Goal: Task Accomplishment & Management: Manage account settings

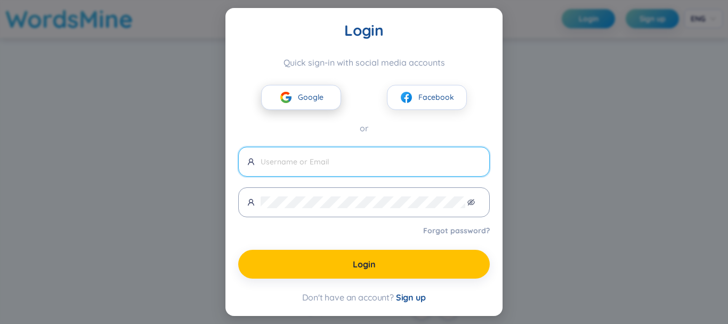
click at [311, 106] on button "Google" at bounding box center [301, 97] width 80 height 25
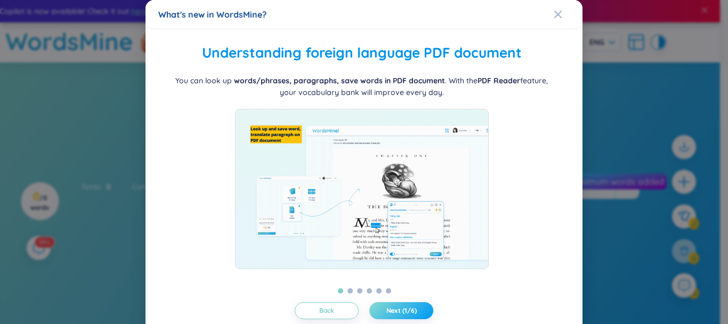
click at [387, 308] on span "Next (1/6)" at bounding box center [401, 310] width 30 height 9
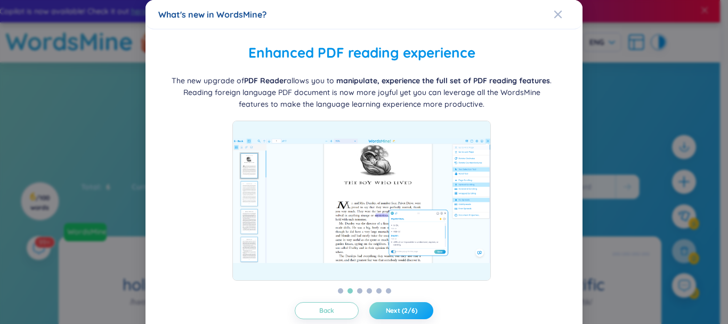
click at [419, 302] on button "Next (2/6)" at bounding box center [401, 310] width 64 height 17
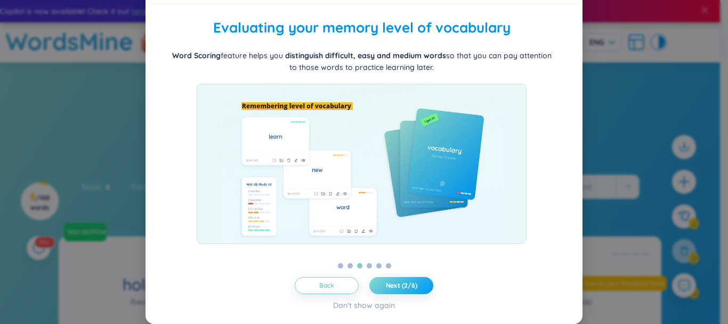
click at [415, 286] on button "Next (2/6)" at bounding box center [401, 285] width 64 height 17
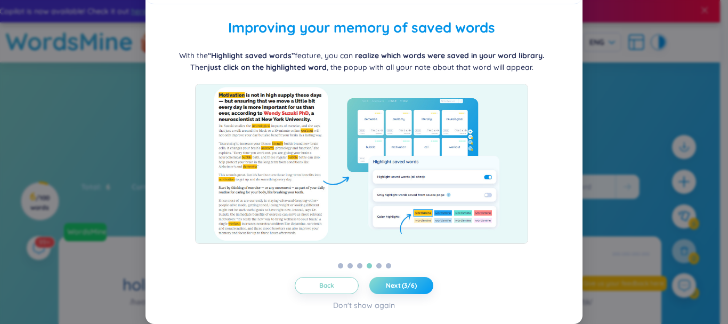
click at [415, 286] on button "Next (3/6)" at bounding box center [401, 285] width 64 height 17
click at [414, 285] on button "Next (3/6)" at bounding box center [401, 285] width 64 height 17
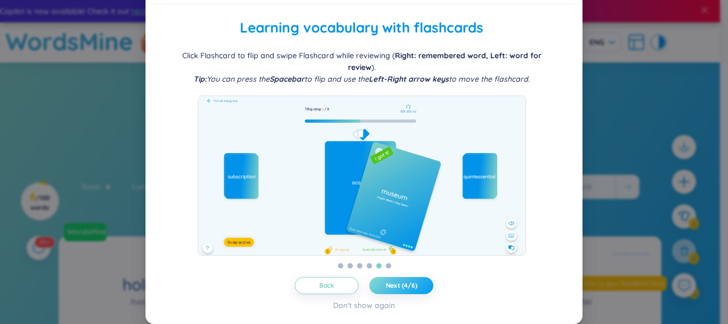
click at [413, 283] on span "Next (4/6)" at bounding box center [401, 285] width 31 height 9
click at [412, 281] on span "Next (4/6)" at bounding box center [401, 285] width 31 height 9
click at [411, 281] on span "Next (5/6)" at bounding box center [401, 285] width 31 height 9
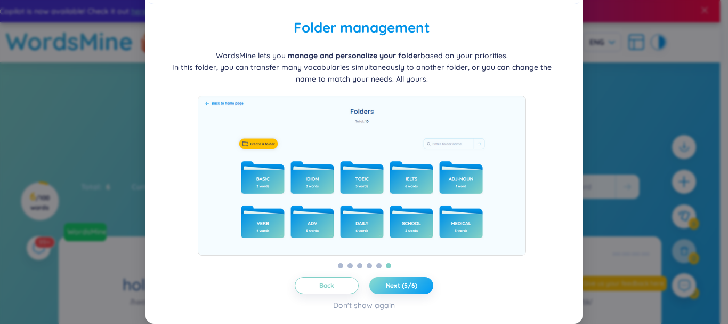
click at [411, 281] on span "Next (5/6)" at bounding box center [401, 285] width 31 height 9
click at [411, 281] on span "Let's get started!" at bounding box center [401, 285] width 53 height 9
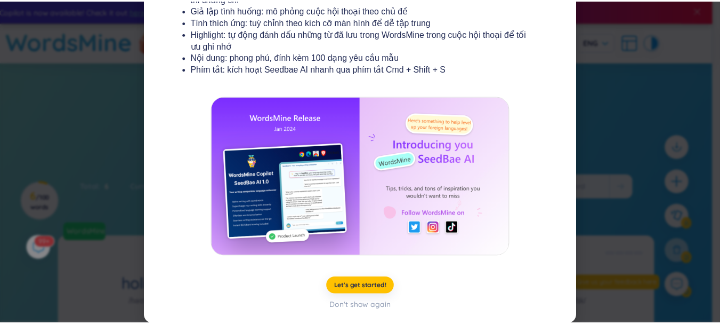
scroll to position [215, 0]
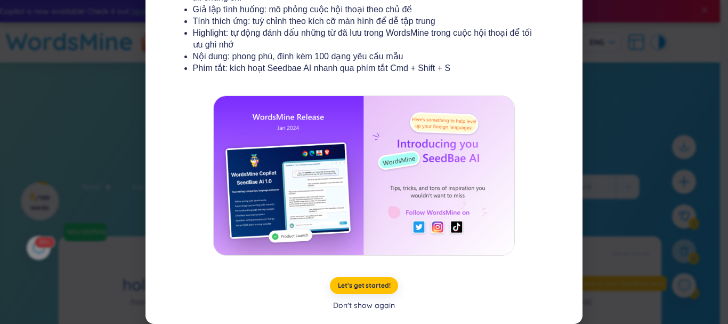
click at [381, 309] on div "Don't show again" at bounding box center [364, 305] width 62 height 12
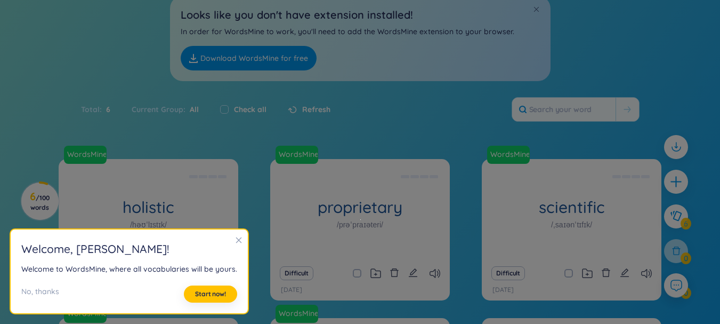
scroll to position [107, 0]
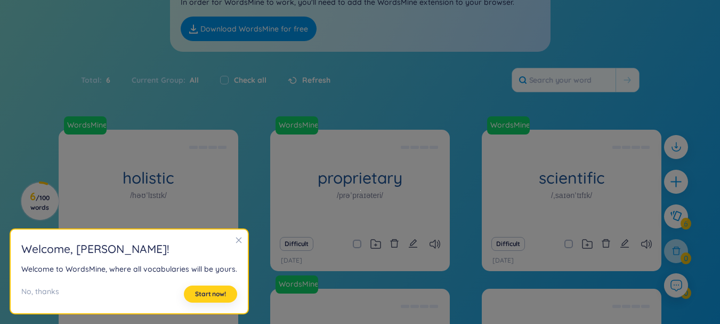
click at [219, 294] on span "Start now!" at bounding box center [210, 293] width 31 height 9
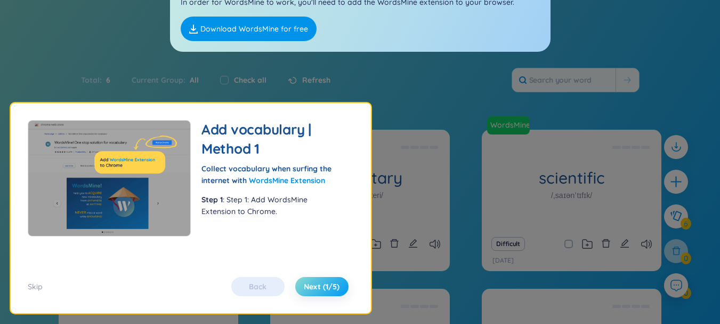
click at [320, 289] on span "Next (1/5)" at bounding box center [322, 286] width 36 height 11
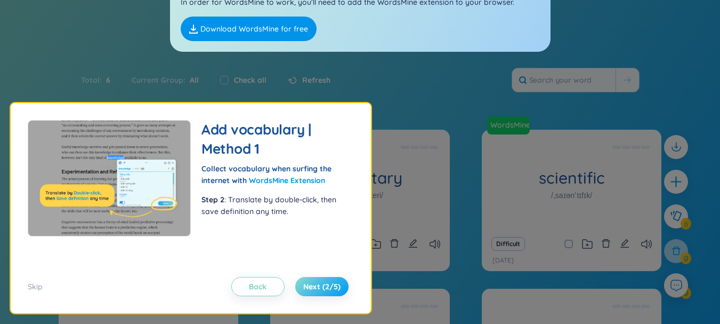
click at [333, 291] on span "Next (2/5)" at bounding box center [321, 286] width 37 height 11
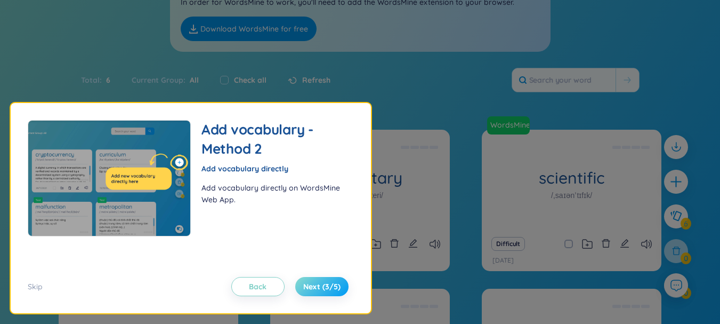
click at [333, 291] on span "Next (3/5)" at bounding box center [321, 286] width 37 height 11
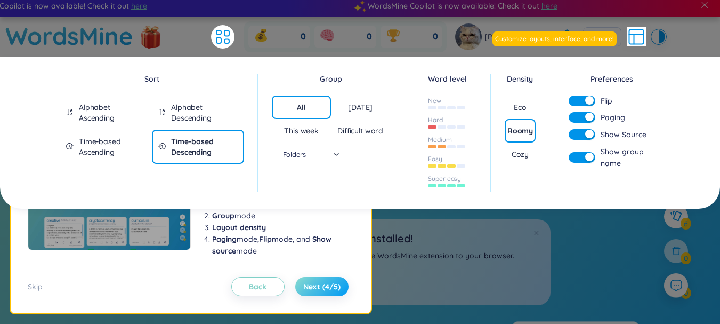
scroll to position [0, 0]
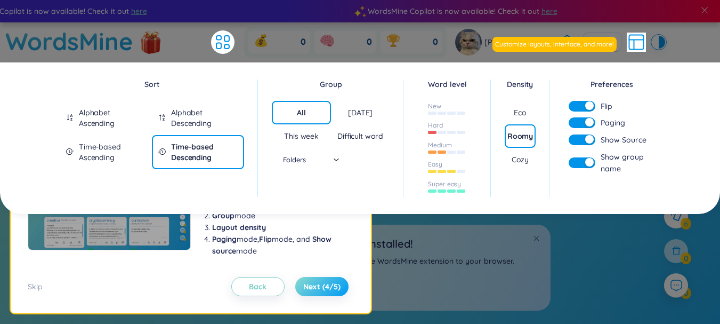
click at [333, 291] on span "Next (4/5)" at bounding box center [321, 286] width 37 height 11
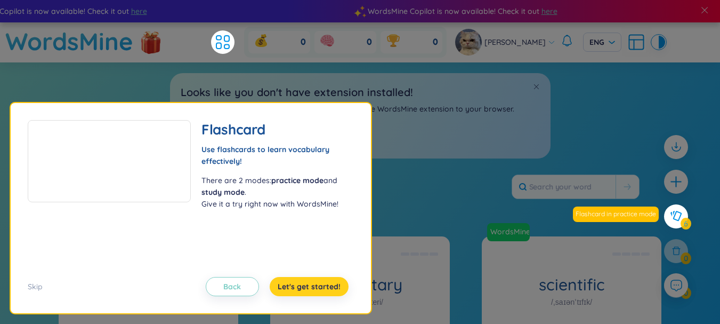
click at [333, 291] on span "Let's get started!" at bounding box center [309, 286] width 63 height 11
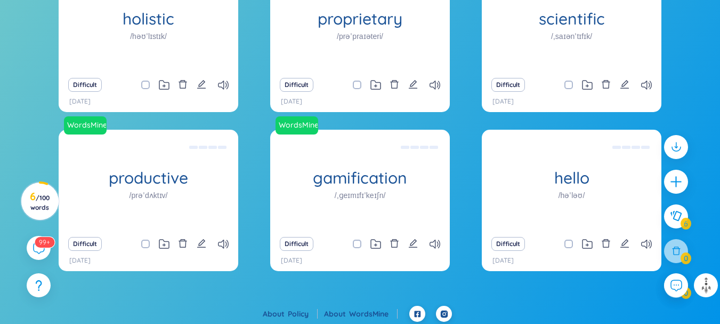
scroll to position [269, 0]
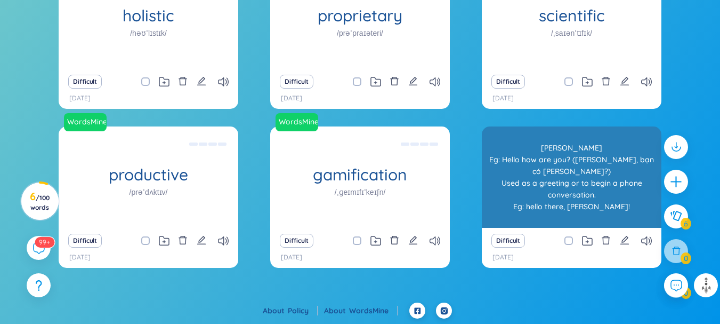
click at [598, 213] on div "[PERSON_NAME] Eg: Hello how are you? ([PERSON_NAME], bạn có [PERSON_NAME]?) Use…" at bounding box center [571, 177] width 169 height 96
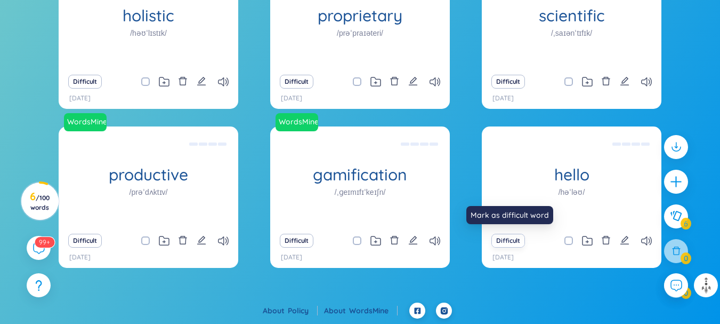
click at [504, 240] on button "Difficult" at bounding box center [508, 240] width 34 height 14
click at [511, 243] on button "Difficult" at bounding box center [508, 240] width 34 height 14
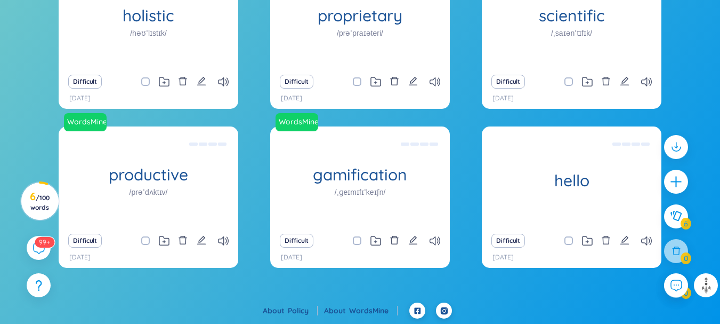
click at [467, 276] on div "WordsMine holistic /həʊˈlɪstɪk/ [PERSON_NAME] Eg: The holistic approach to heal…" at bounding box center [360, 123] width 603 height 313
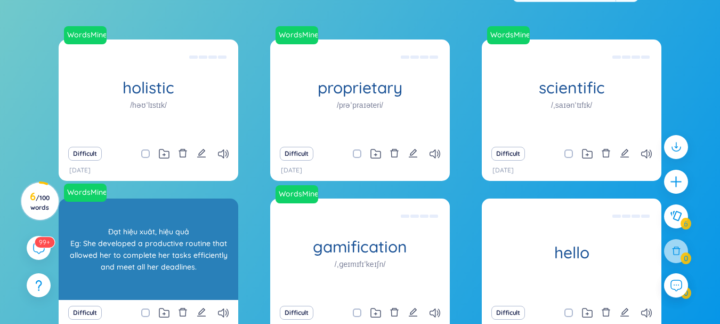
scroll to position [215, 0]
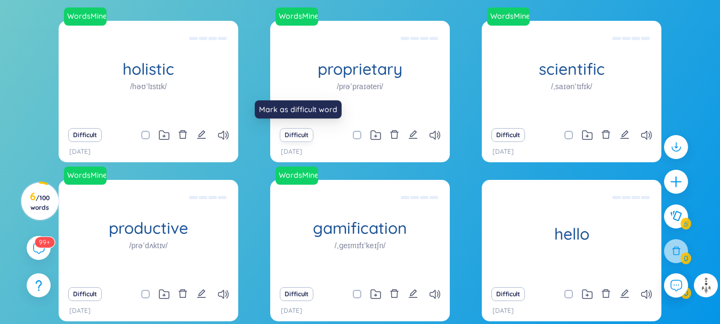
click at [296, 131] on button "Difficult" at bounding box center [297, 135] width 34 height 14
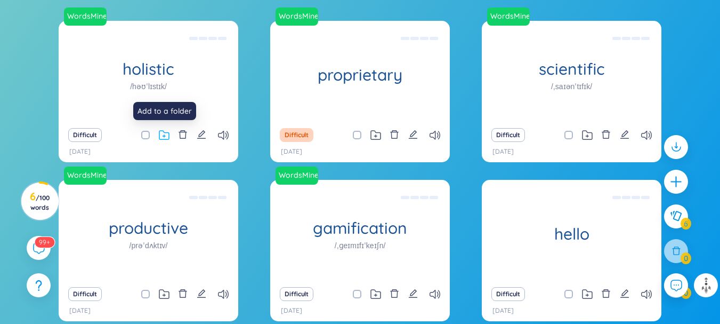
click at [165, 137] on icon at bounding box center [164, 135] width 11 height 10
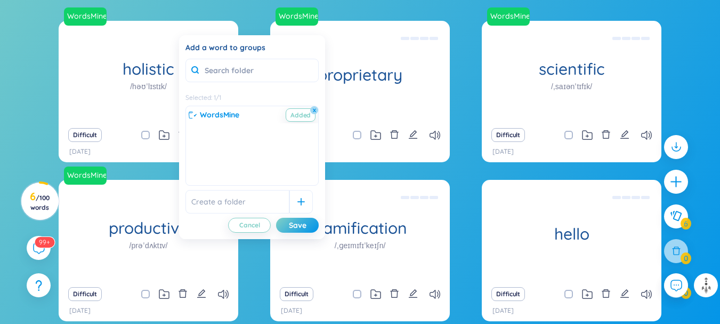
click at [248, 14] on section "Sort Alphabet Ascending Alphabet Descending Time-based Ascending Time-based Des…" at bounding box center [360, 101] width 720 height 509
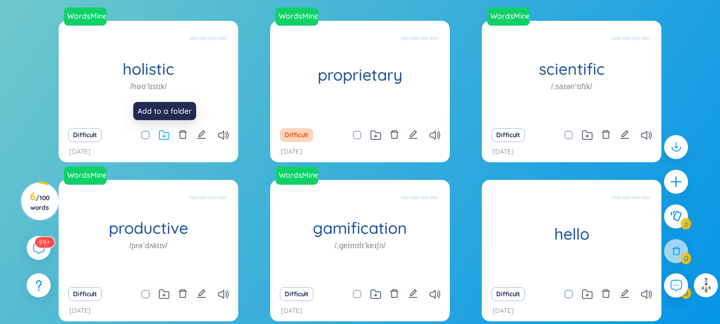
click at [164, 131] on icon at bounding box center [164, 135] width 11 height 10
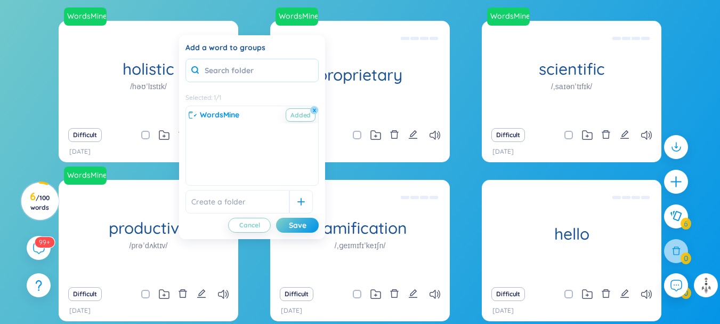
click at [237, 75] on input "text" at bounding box center [251, 70] width 133 height 23
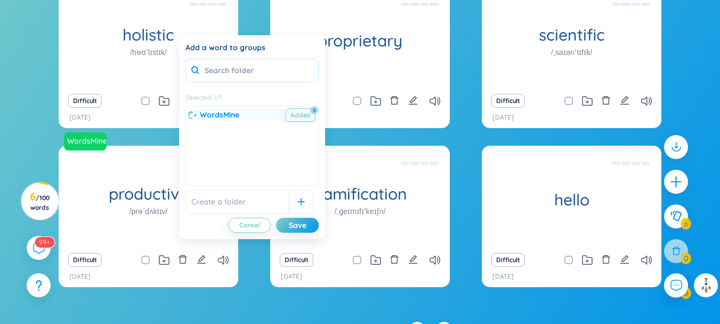
scroll to position [269, 0]
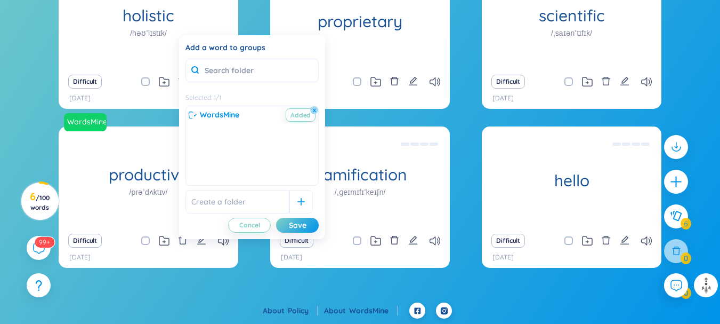
click at [240, 122] on div "WordsMine Added x" at bounding box center [252, 114] width 132 height 17
click at [237, 115] on span "WordsMine" at bounding box center [219, 115] width 39 height 12
click at [260, 78] on input "text" at bounding box center [251, 70] width 133 height 23
click at [310, 223] on button "Save" at bounding box center [297, 224] width 43 height 15
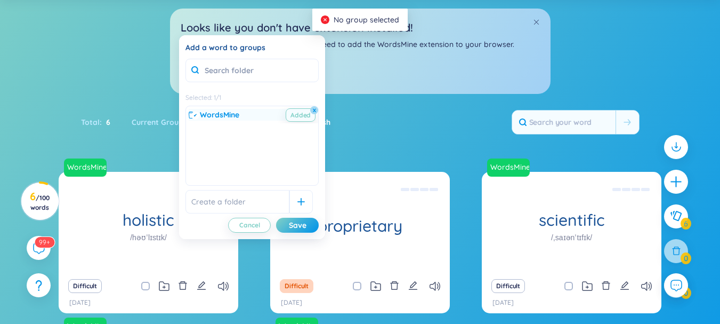
scroll to position [55, 0]
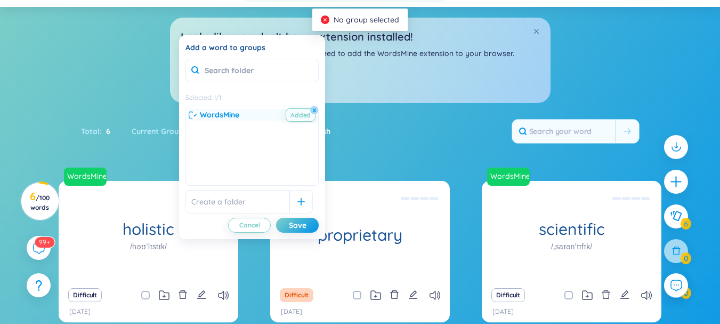
click at [248, 110] on div "WordsMine Added x" at bounding box center [252, 115] width 127 height 12
click at [298, 229] on div "Save" at bounding box center [298, 225] width 18 height 12
click at [312, 109] on button "x" at bounding box center [315, 110] width 10 height 10
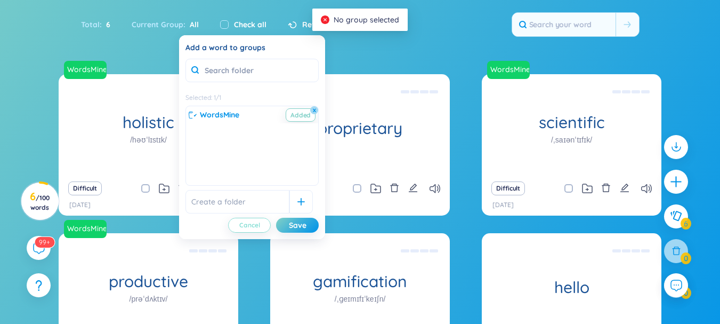
click at [241, 227] on span "Cancel" at bounding box center [249, 225] width 21 height 9
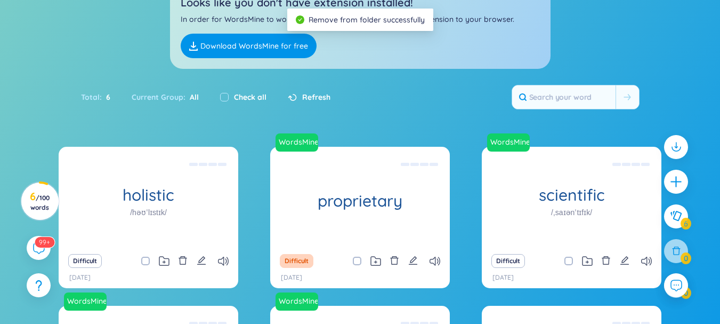
scroll to position [109, 0]
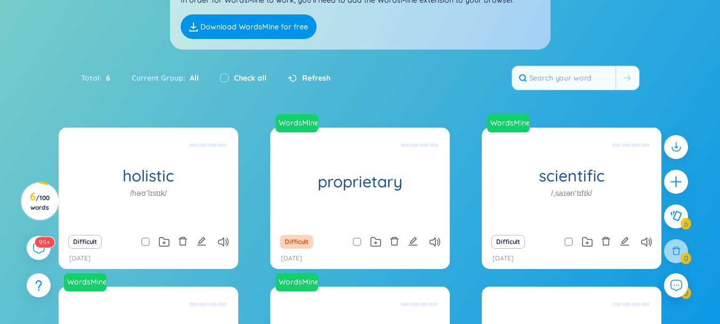
click at [306, 81] on span "Refresh" at bounding box center [316, 78] width 28 height 12
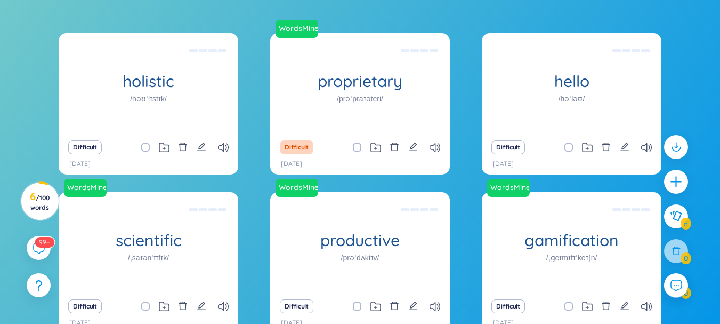
scroll to position [220, 0]
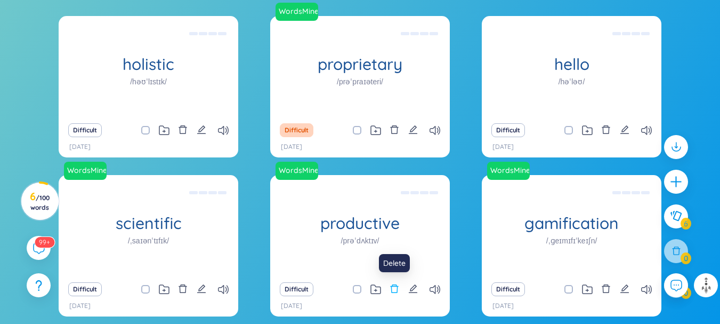
click at [397, 290] on icon "delete" at bounding box center [395, 288] width 8 height 9
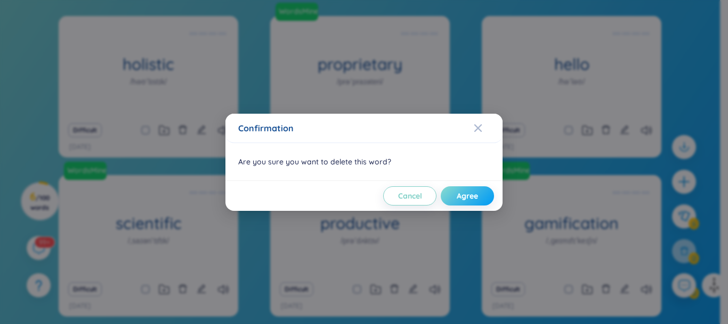
click at [450, 201] on button "Agree" at bounding box center [467, 195] width 53 height 19
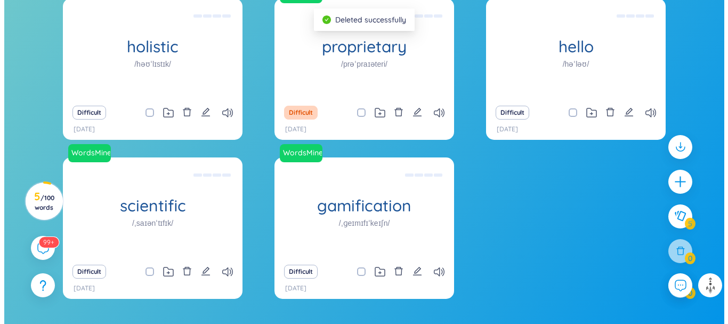
scroll to position [269, 0]
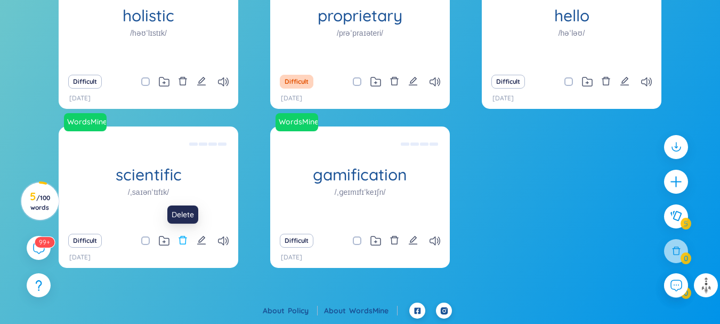
click at [188, 236] on icon "delete" at bounding box center [183, 240] width 10 height 10
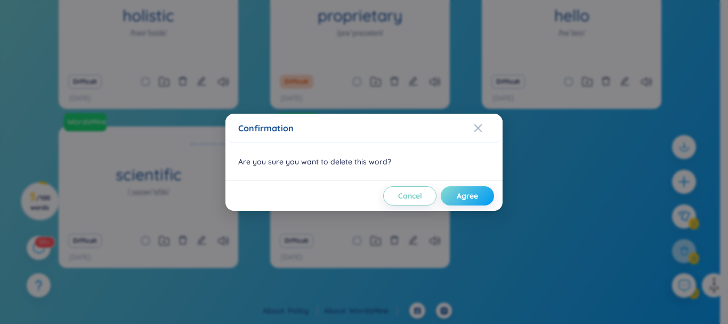
click at [461, 190] on span "Agree" at bounding box center [467, 195] width 21 height 11
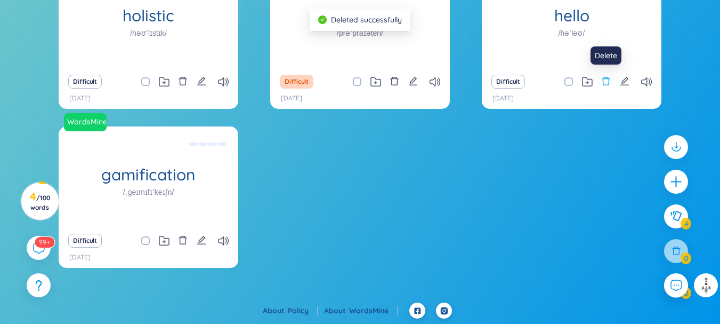
click at [610, 75] on button at bounding box center [606, 81] width 10 height 15
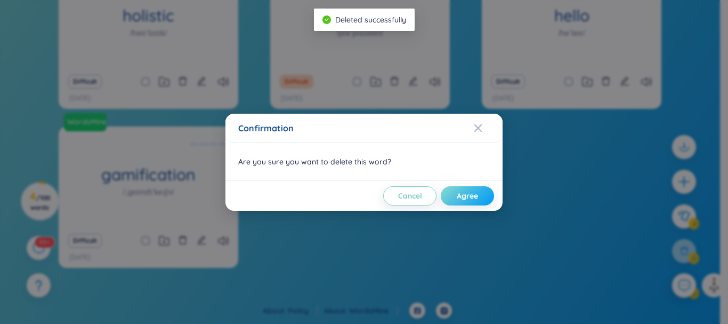
click at [477, 192] on span "Agree" at bounding box center [467, 195] width 21 height 11
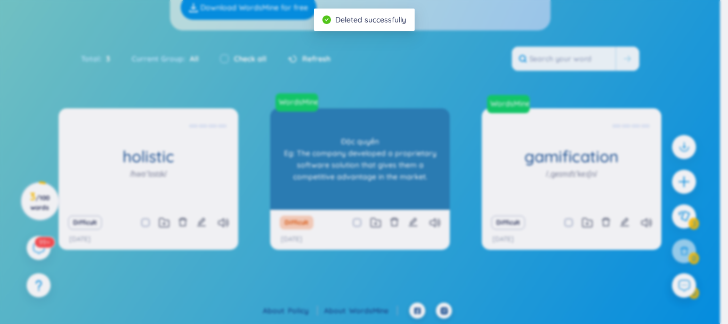
scroll to position [128, 0]
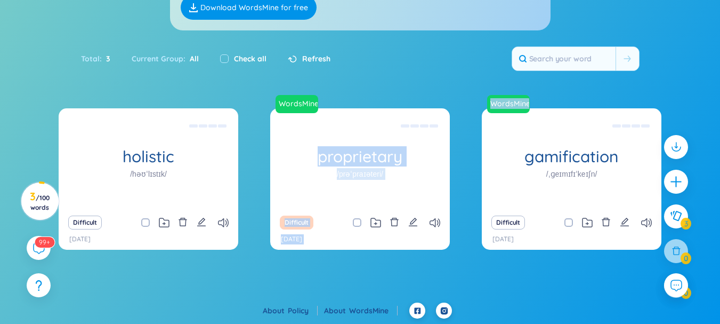
drag, startPoint x: 257, startPoint y: 88, endPoint x: 481, endPoint y: 208, distance: 253.5
click at [481, 208] on section "Sort Alphabet Ascending Alphabet Descending Time-based Ascending Time-based Des…" at bounding box center [360, 118] width 720 height 368
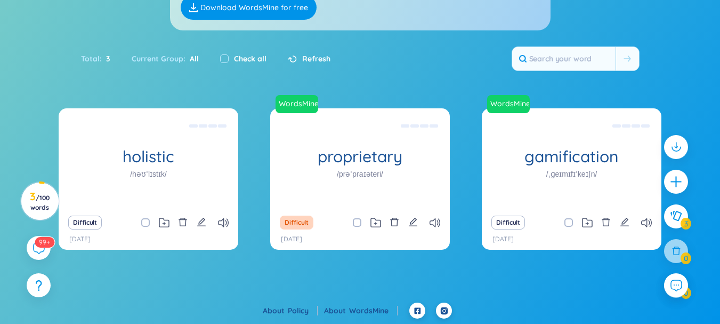
click at [470, 240] on div "holistic /həʊˈlɪstɪk/ [PERSON_NAME] Eg: The holistic approach to healthcare tak…" at bounding box center [360, 185] width 603 height 155
click at [203, 221] on icon "edit" at bounding box center [201, 221] width 9 height 9
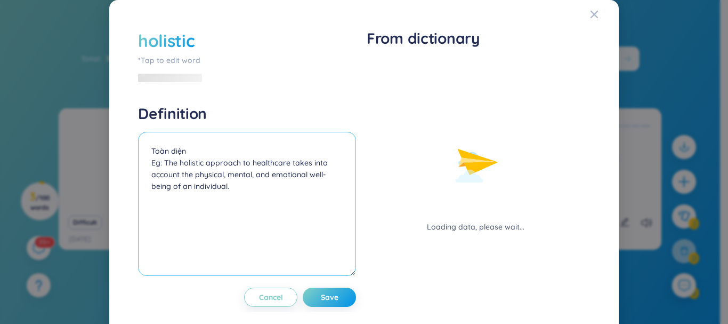
click at [223, 220] on textarea "Toàn diện Eg: The holistic approach to healthcare takes into account the physic…" at bounding box center [247, 204] width 218 height 144
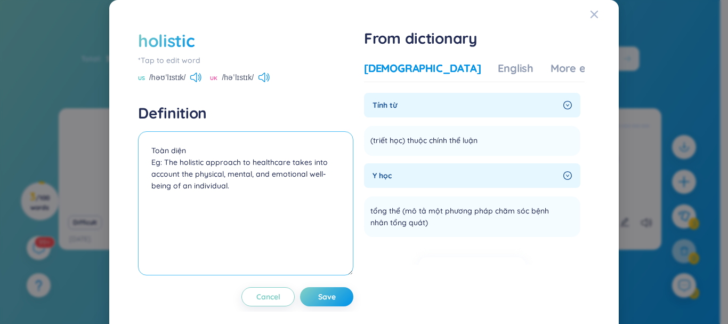
drag, startPoint x: 234, startPoint y: 191, endPoint x: 158, endPoint y: 200, distance: 76.8
click at [158, 200] on textarea "Toàn diện Eg: The holistic approach to healthcare takes into account the physic…" at bounding box center [245, 203] width 215 height 144
click at [232, 239] on textarea "Toàn diện Eg: The holistic approach to healthcare takes into account the physic…" at bounding box center [245, 203] width 215 height 144
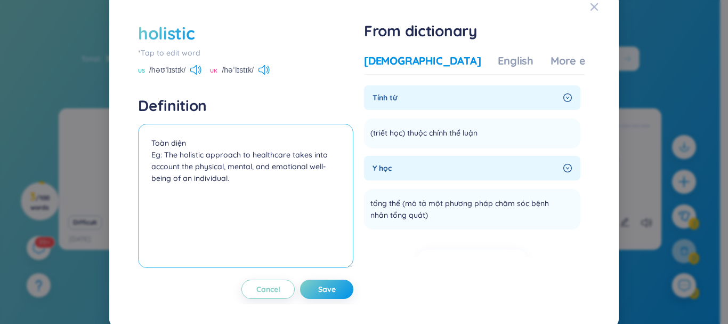
scroll to position [11, 0]
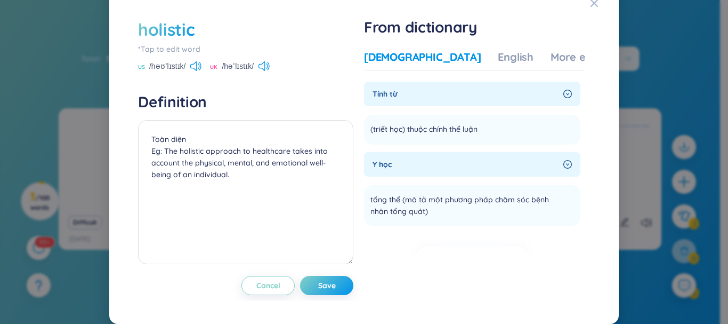
click at [405, 164] on span "Y học" at bounding box center [466, 164] width 187 height 12
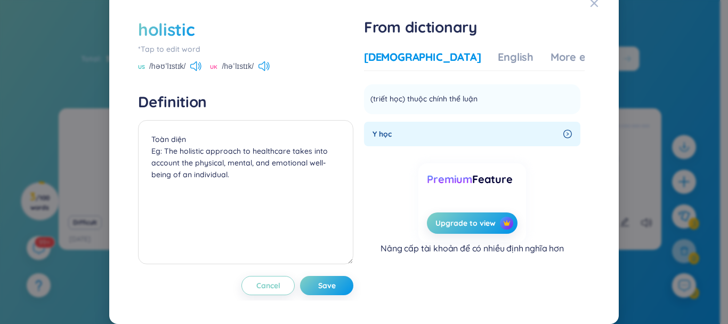
scroll to position [31, 0]
click at [515, 132] on span "Y học" at bounding box center [466, 133] width 187 height 12
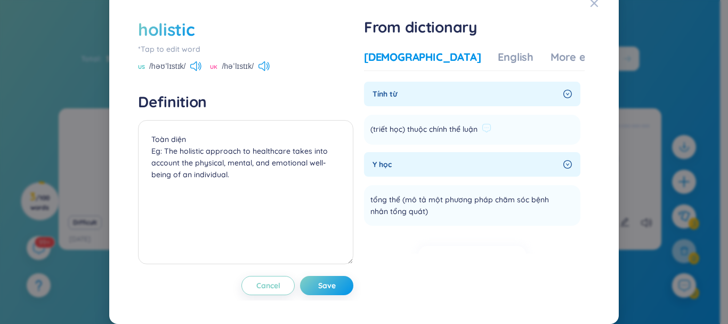
scroll to position [0, 0]
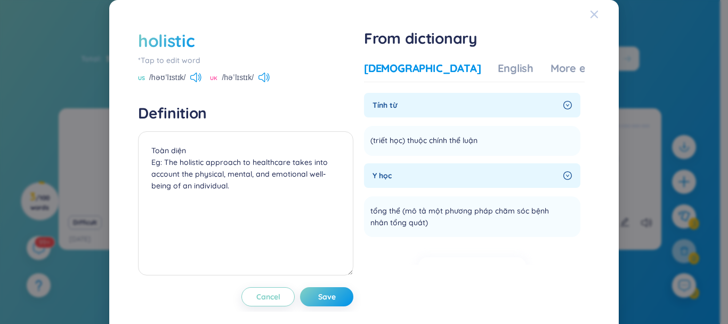
click at [590, 6] on div "Close" at bounding box center [594, 14] width 9 height 29
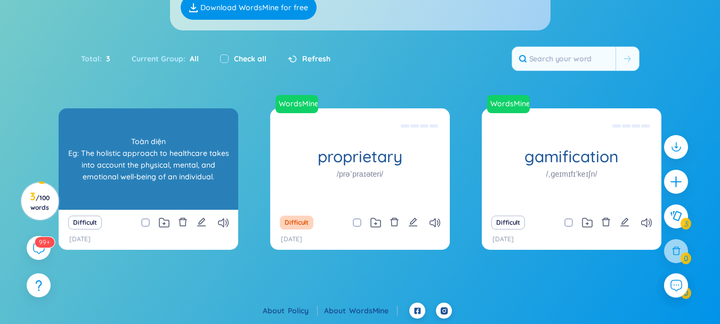
click at [135, 167] on div "Toàn diện Eg: The holistic approach to healthcare takes into account the physic…" at bounding box center [148, 159] width 169 height 96
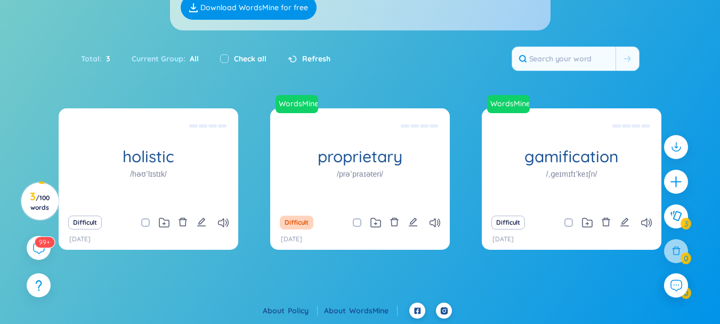
click at [196, 220] on div "Difficult" at bounding box center [148, 222] width 169 height 15
click at [201, 222] on icon "edit" at bounding box center [202, 222] width 10 height 10
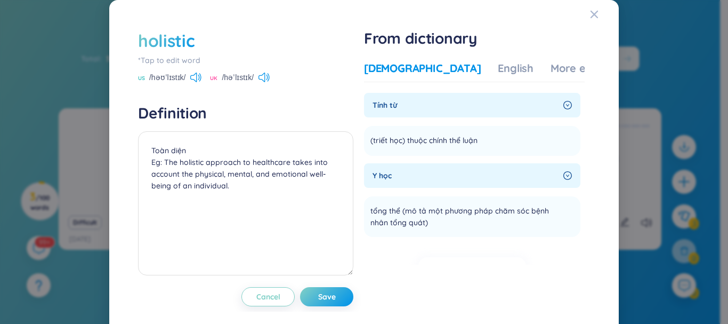
click at [295, 71] on div "holistic *Tap to edit word US /həʊˈlɪstɪk/ UK /həˈlɪstɪk/" at bounding box center [245, 56] width 215 height 54
click at [194, 75] on icon at bounding box center [195, 77] width 11 height 10
click at [451, 58] on div "Vietnamese English More examples Tính từ ([PERSON_NAME] học) [PERSON_NAME] thể …" at bounding box center [474, 170] width 221 height 227
click at [498, 64] on div "English" at bounding box center [516, 68] width 36 height 15
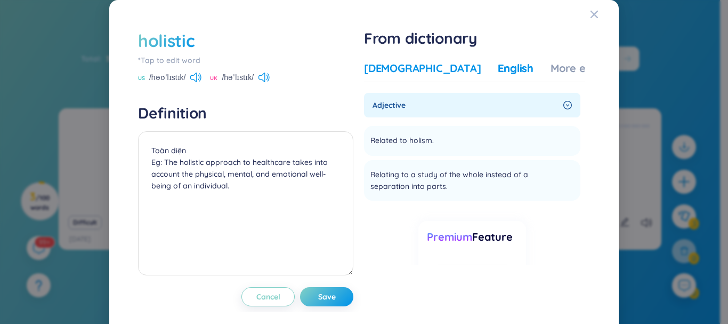
click at [389, 67] on div "[DEMOGRAPHIC_DATA]" at bounding box center [422, 68] width 117 height 15
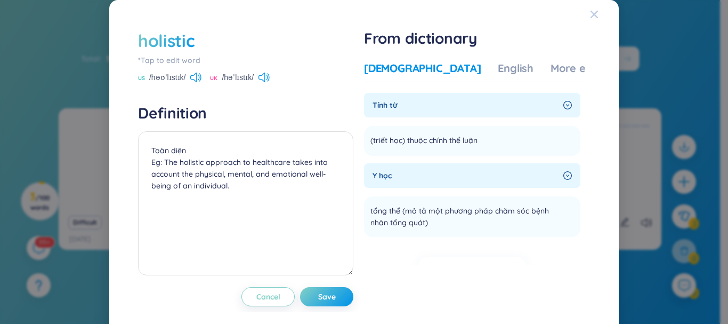
click at [591, 16] on icon "Close" at bounding box center [594, 14] width 7 height 7
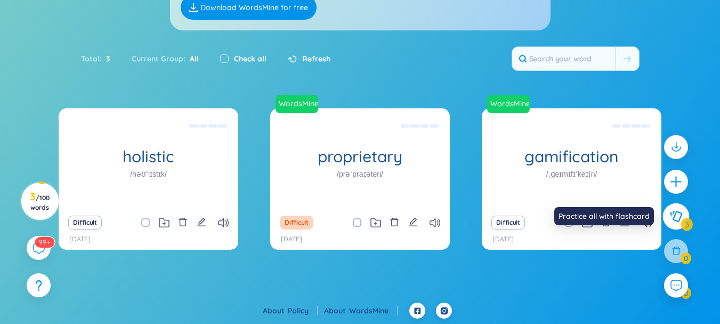
click at [682, 219] on button at bounding box center [676, 216] width 27 height 27
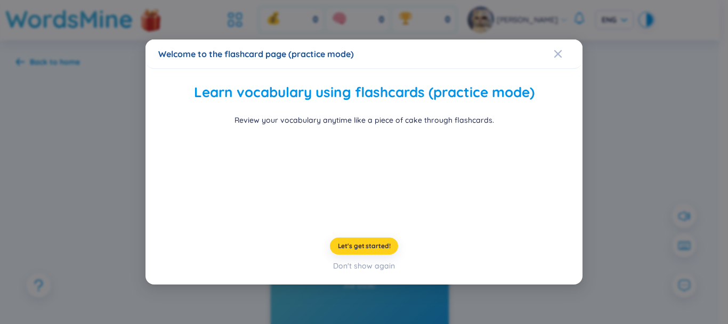
click at [382, 248] on span "Let's get started!" at bounding box center [364, 245] width 53 height 9
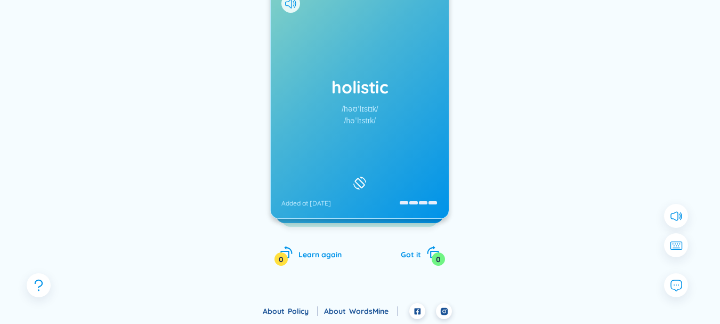
scroll to position [165, 0]
click at [389, 176] on div "holistic /həʊˈlɪstɪk/ /həˈlɪstɪk/ Added at [DATE]" at bounding box center [360, 100] width 178 height 235
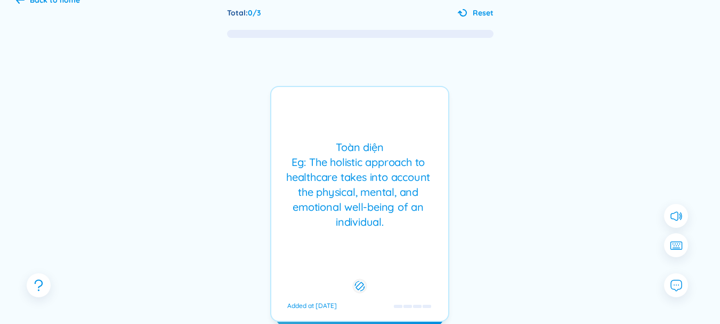
scroll to position [59, 0]
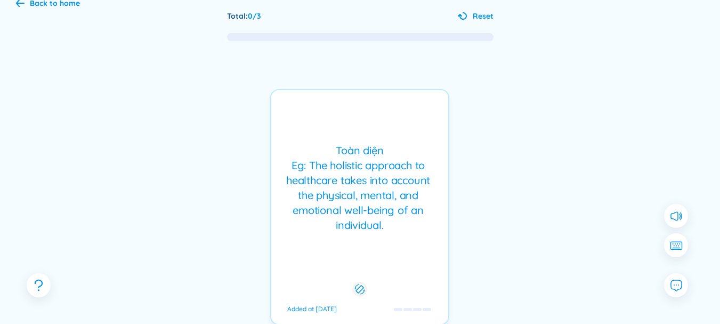
click at [413, 197] on div "Toàn diện Eg: The holistic approach to healthcare takes into account the physic…" at bounding box center [360, 188] width 166 height 90
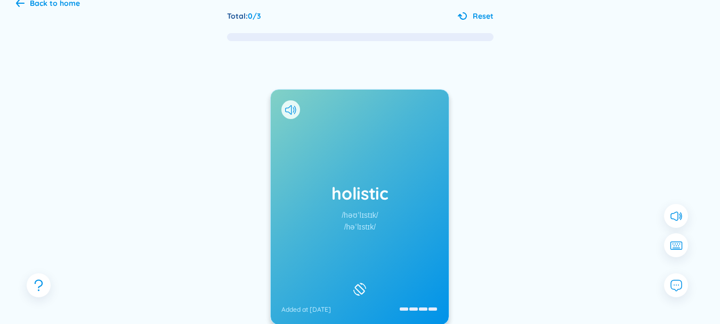
click at [414, 198] on h1 "holistic" at bounding box center [359, 192] width 157 height 23
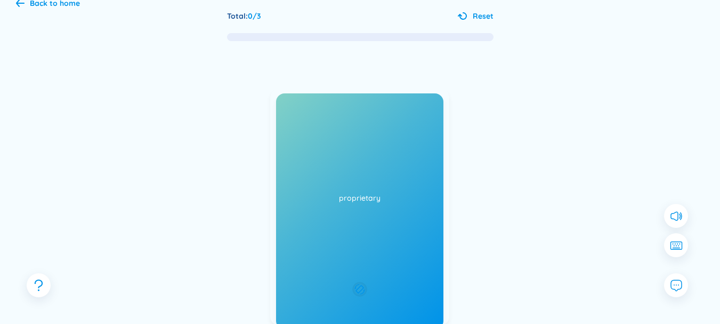
click at [414, 198] on div "holistic /həʊˈlɪstɪk/ /həˈlɪstɪk/ Added at [DATE] [PERSON_NAME] Eg: The holisti…" at bounding box center [359, 207] width 179 height 236
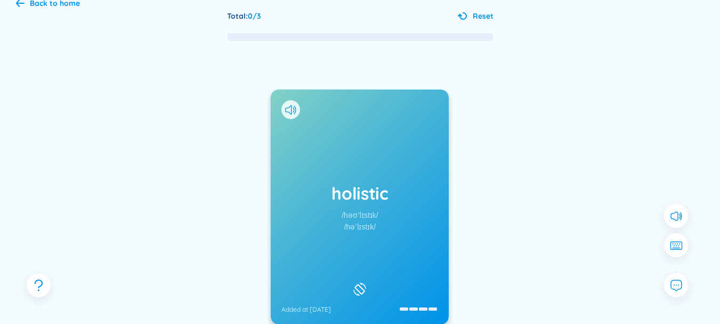
click at [414, 198] on div "holistic /həʊˈlɪstɪk/ /həˈlɪstɪk/ Added at [DATE] [PERSON_NAME] Eg: The holisti…" at bounding box center [359, 207] width 179 height 236
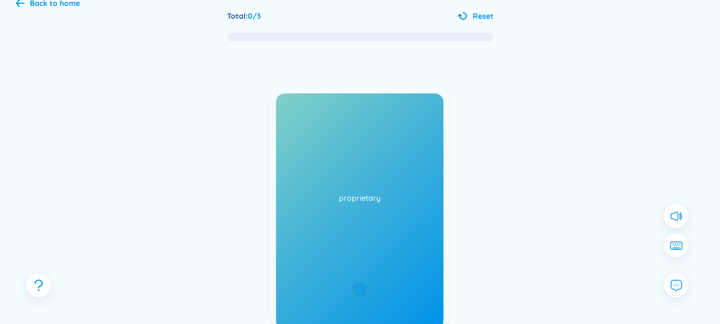
scroll to position [165, 0]
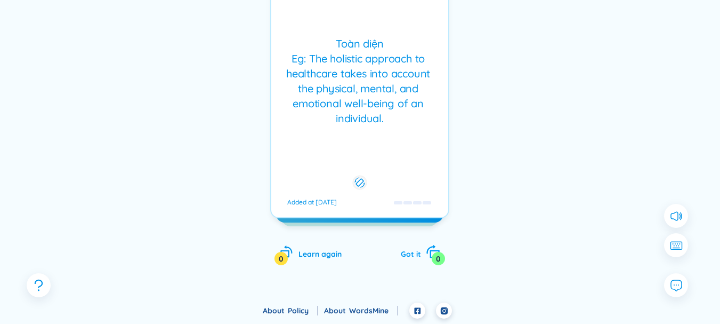
click at [435, 251] on icon "rotate-right" at bounding box center [433, 251] width 15 height 15
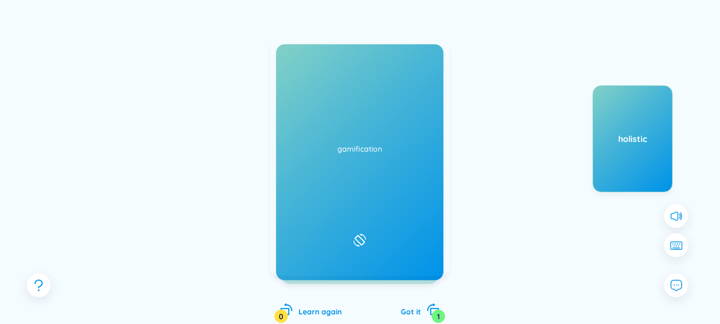
scroll to position [112, 0]
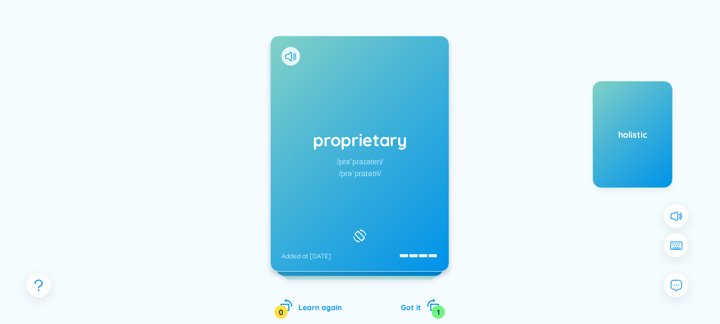
click at [382, 197] on div "proprietary /prəˈpraɪəteri/ /prəˈpraɪətri/ Added at [DATE]" at bounding box center [360, 153] width 178 height 235
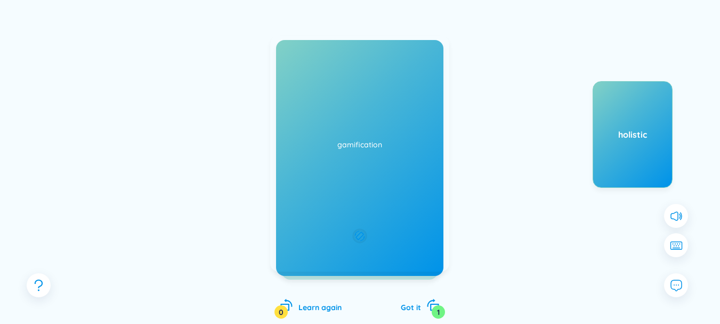
click at [372, 195] on div "Độc [PERSON_NAME] Eg: The company developed a proprietary software solution tha…" at bounding box center [359, 154] width 179 height 236
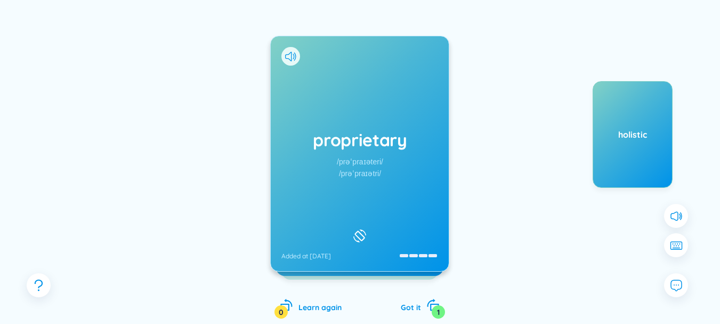
click at [429, 189] on div "proprietary /prəˈpraɪəteri/ /prəˈpraɪətri/ Added at [DATE]" at bounding box center [360, 153] width 178 height 235
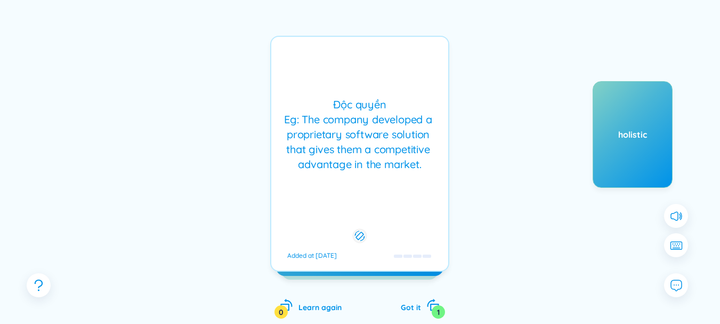
click at [385, 184] on div "Độc [PERSON_NAME] Eg: The company developed a proprietary software solution tha…" at bounding box center [359, 154] width 179 height 236
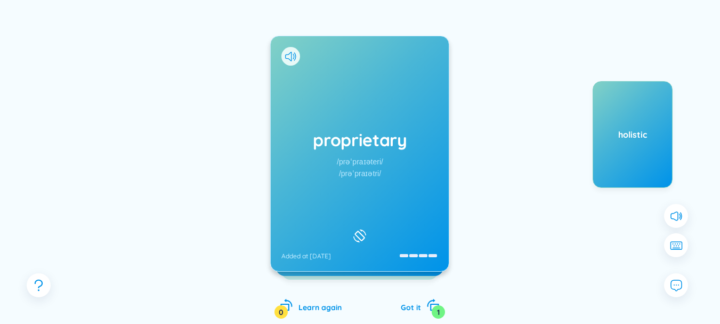
click at [601, 138] on div "holistic" at bounding box center [632, 134] width 79 height 12
click at [396, 227] on div "proprietary /prəˈpraɪəteri/ /prəˈpraɪətri/ Added at [DATE]" at bounding box center [360, 153] width 178 height 235
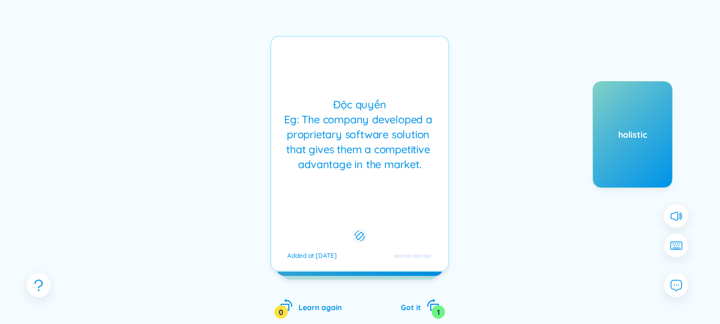
click at [402, 215] on div "Độc [PERSON_NAME] Eg: The company developed a proprietary software solution tha…" at bounding box center [359, 154] width 179 height 236
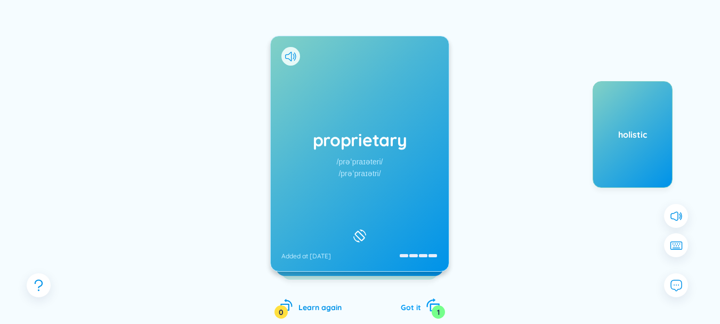
click at [432, 297] on icon "rotate-right" at bounding box center [433, 304] width 15 height 15
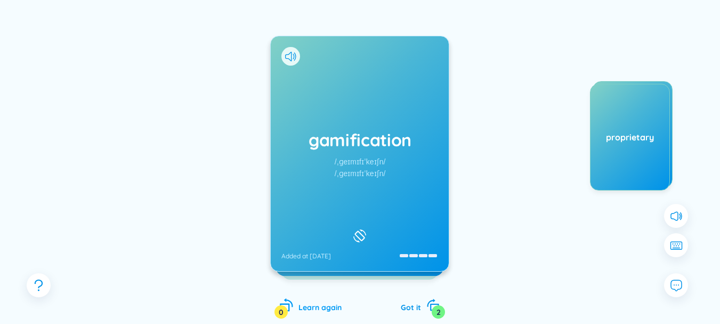
click at [290, 304] on icon "rotate-left" at bounding box center [286, 304] width 15 height 15
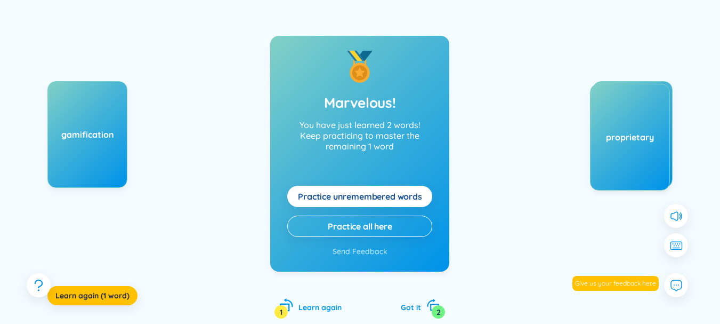
click at [290, 304] on icon "rotate-left" at bounding box center [286, 304] width 15 height 15
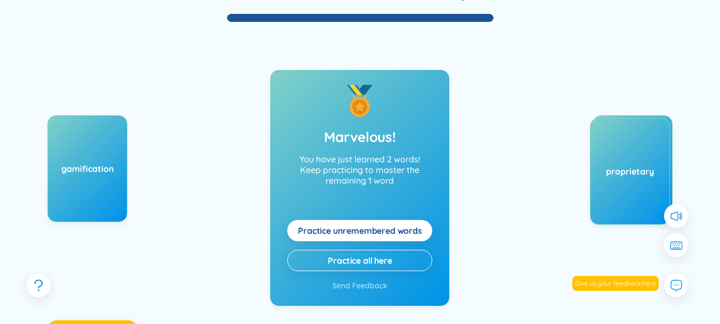
scroll to position [165, 0]
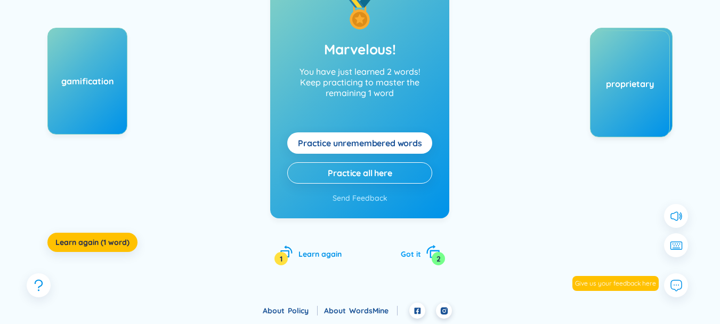
click at [422, 256] on div "Got it 2" at bounding box center [420, 252] width 39 height 15
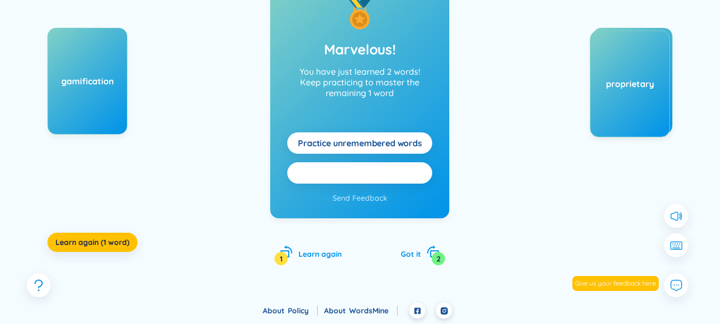
click at [349, 174] on span "Practice all here" at bounding box center [360, 173] width 64 height 12
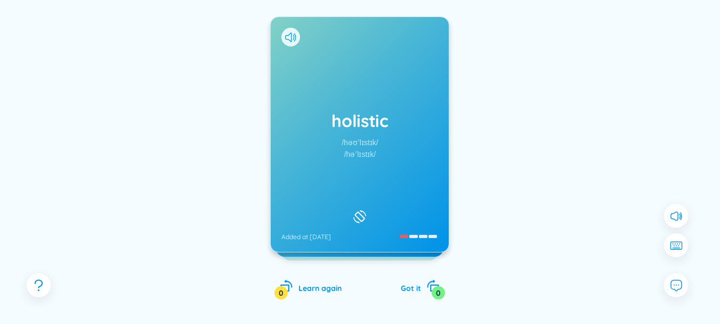
scroll to position [112, 0]
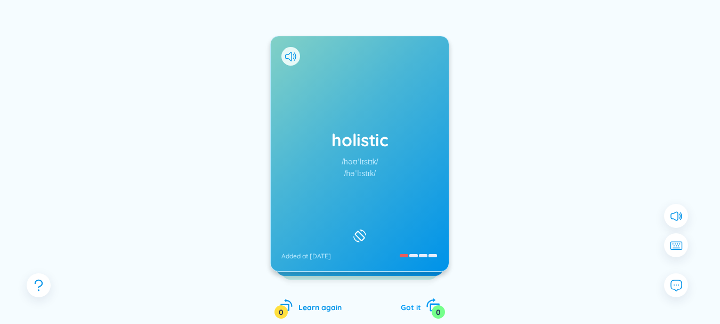
click at [428, 300] on icon "rotate-right" at bounding box center [433, 304] width 15 height 15
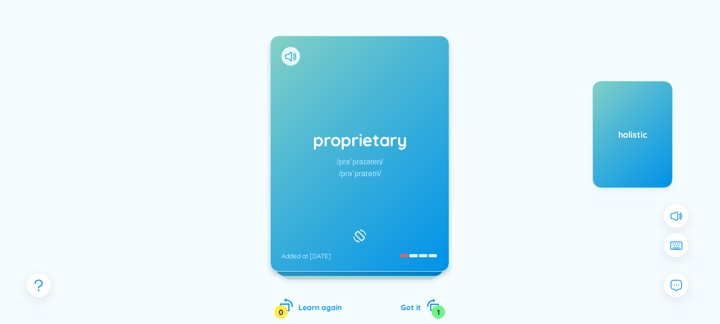
click at [296, 302] on div "Learn again 0" at bounding box center [311, 305] width 62 height 15
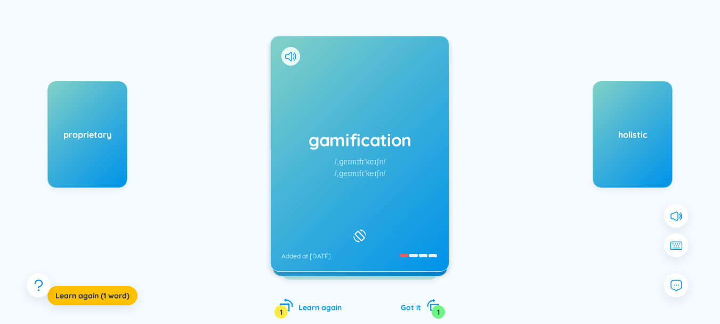
click at [300, 303] on span "Learn again" at bounding box center [319, 307] width 43 height 10
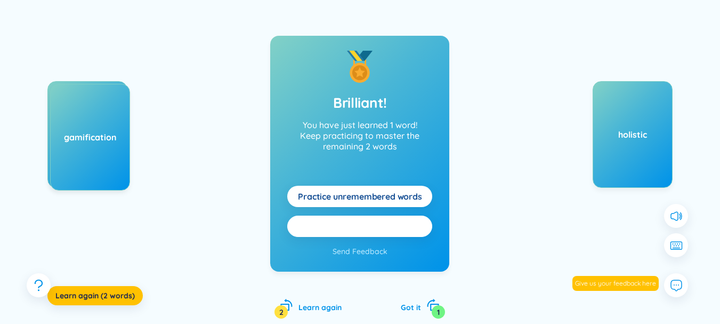
click at [334, 230] on span "Practice all here" at bounding box center [360, 226] width 64 height 12
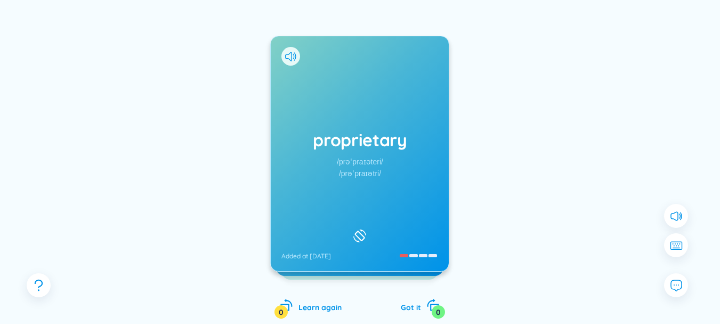
click at [390, 165] on div "proprietary /prəˈpraɪəteri/ /prəˈpraɪətri/ Added at [DATE]" at bounding box center [360, 153] width 178 height 235
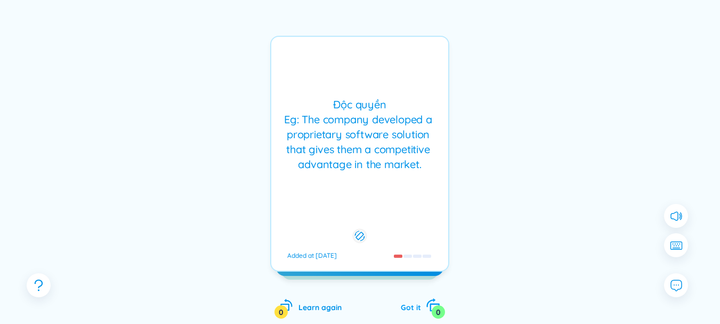
click at [437, 308] on div "0" at bounding box center [438, 311] width 13 height 13
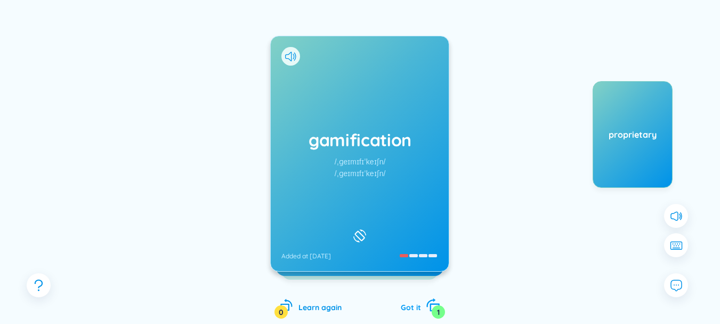
click at [419, 310] on span "Got it" at bounding box center [411, 307] width 20 height 10
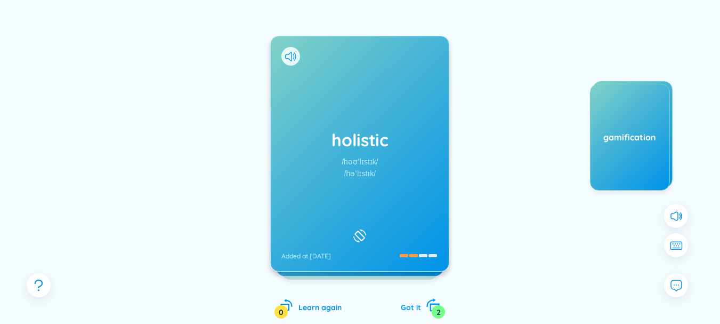
click at [435, 308] on div "2" at bounding box center [438, 311] width 13 height 13
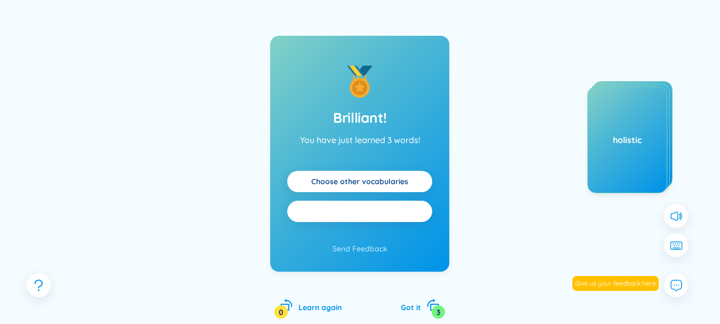
click at [360, 215] on span "Practice all" at bounding box center [360, 211] width 44 height 12
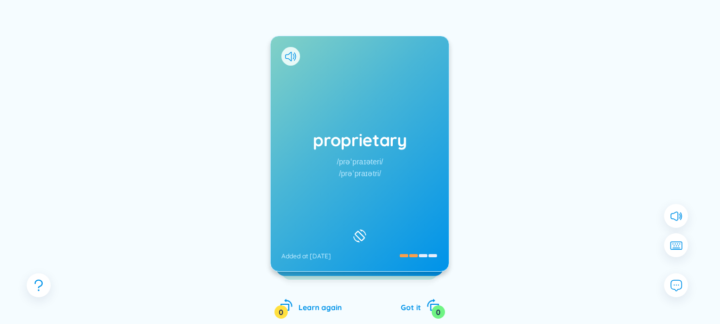
click at [374, 165] on div "/prəˈpraɪəteri/" at bounding box center [360, 162] width 46 height 12
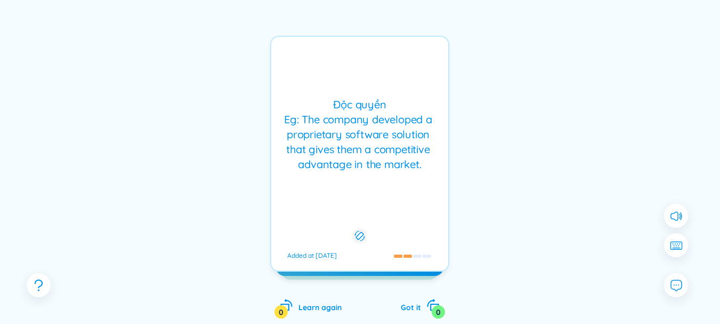
drag, startPoint x: 382, startPoint y: 184, endPoint x: 405, endPoint y: 199, distance: 26.9
click at [383, 183] on div "Độc [PERSON_NAME] Eg: The company developed a proprietary software solution tha…" at bounding box center [359, 154] width 179 height 236
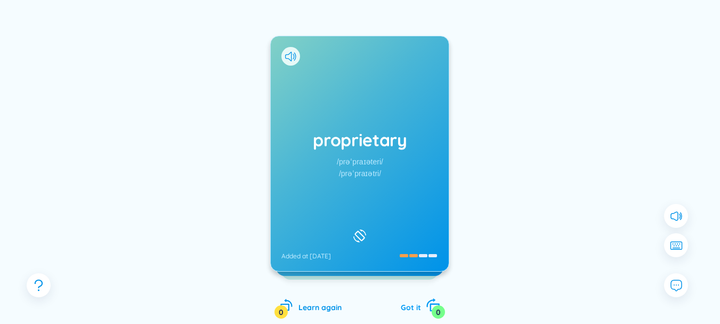
click at [427, 297] on icon "rotate-right" at bounding box center [433, 304] width 15 height 15
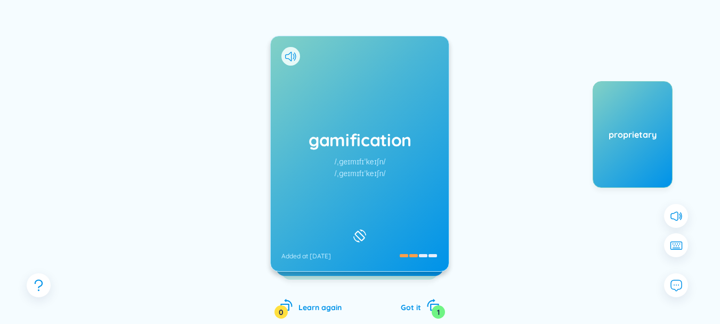
click at [323, 131] on h1 "gamification" at bounding box center [359, 139] width 157 height 23
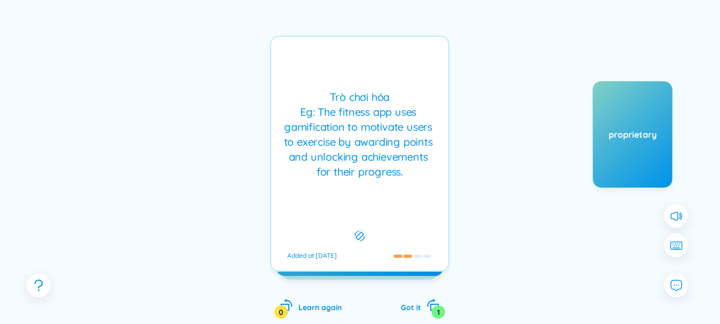
click at [432, 295] on div "gamification /ˌɡeɪmɪfɪˈkeɪʃn/ /ˌɡeɪmɪfɪˈkeɪʃn/ Added at [DATE] Trò [PERSON_NAME…" at bounding box center [359, 188] width 179 height 304
click at [431, 302] on icon "rotate-right" at bounding box center [433, 304] width 15 height 15
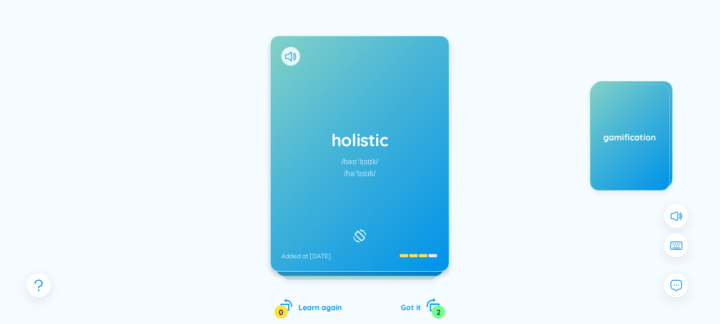
click at [421, 301] on div "Got it 2" at bounding box center [420, 305] width 39 height 15
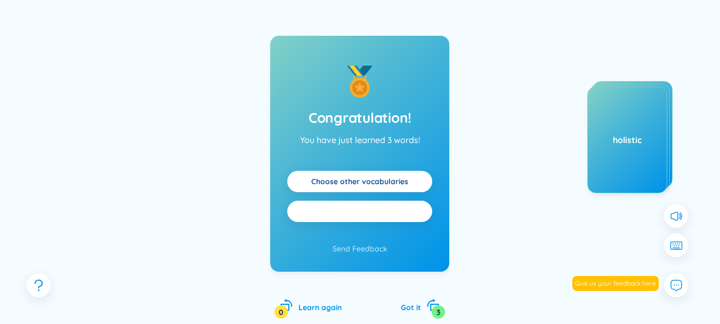
click at [378, 221] on button "Practice all" at bounding box center [359, 210] width 145 height 21
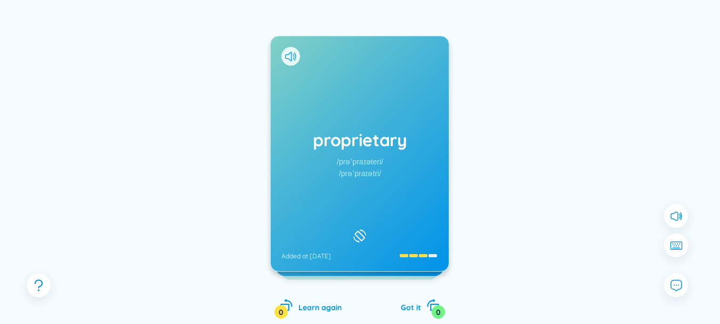
click at [365, 201] on div "proprietary /prəˈpraɪəteri/ /prəˈpraɪətri/ Added at [DATE]" at bounding box center [360, 153] width 178 height 235
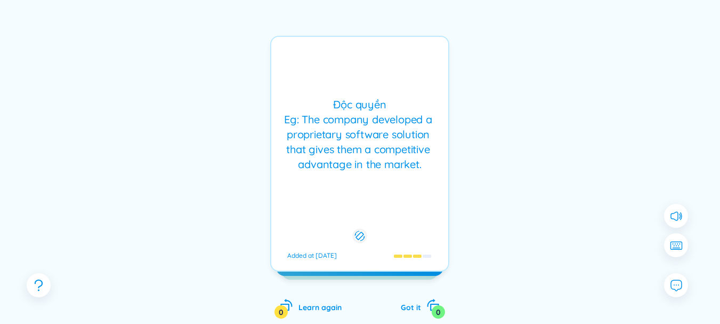
click at [358, 192] on div "Độc [PERSON_NAME] Eg: The company developed a proprietary software solution tha…" at bounding box center [359, 154] width 179 height 236
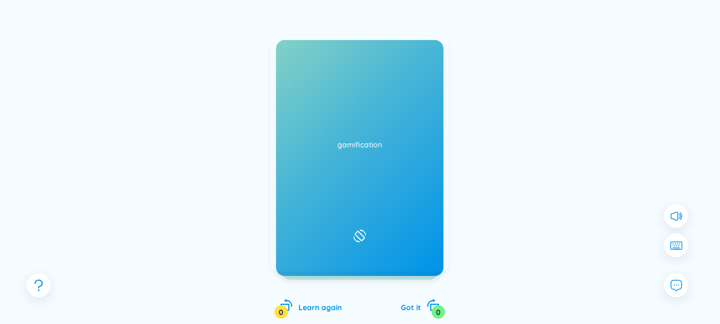
click at [291, 53] on icon at bounding box center [288, 57] width 6 height 10
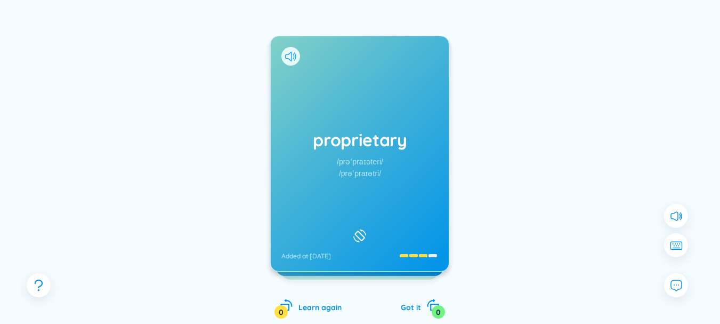
click at [293, 57] on icon at bounding box center [290, 57] width 11 height 10
click at [297, 60] on div at bounding box center [290, 56] width 19 height 19
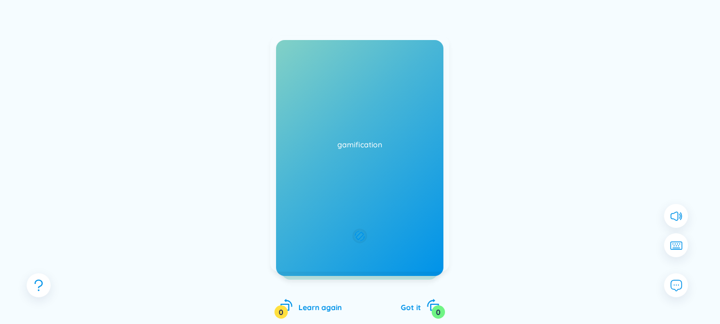
click at [297, 61] on div "Độc [PERSON_NAME] Eg: The company developed a proprietary software solution tha…" at bounding box center [359, 154] width 179 height 236
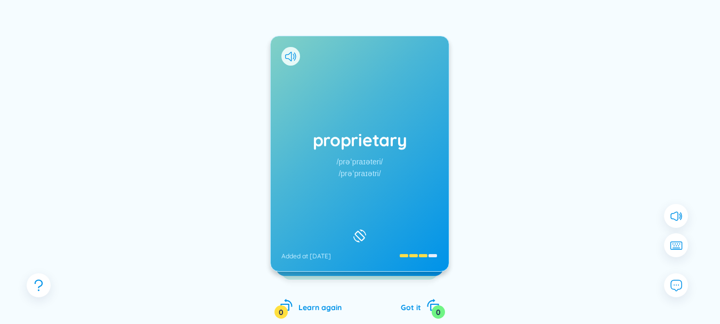
click at [284, 52] on div at bounding box center [290, 56] width 19 height 19
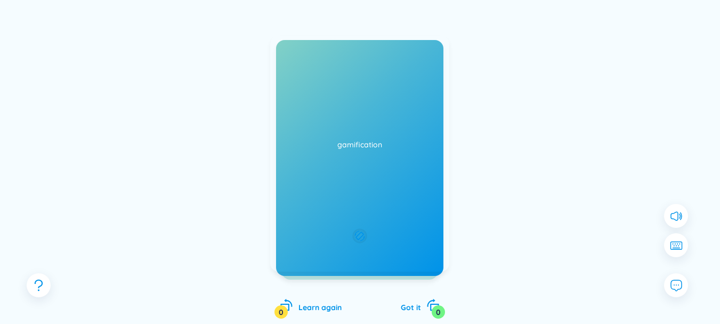
click at [295, 57] on div "proprietary /prəˈpraɪəteri/ /prəˈpraɪətri/ Added at [DATE] Độc [PERSON_NAME] Eg…" at bounding box center [359, 154] width 179 height 236
click at [293, 59] on icon at bounding box center [290, 57] width 11 height 10
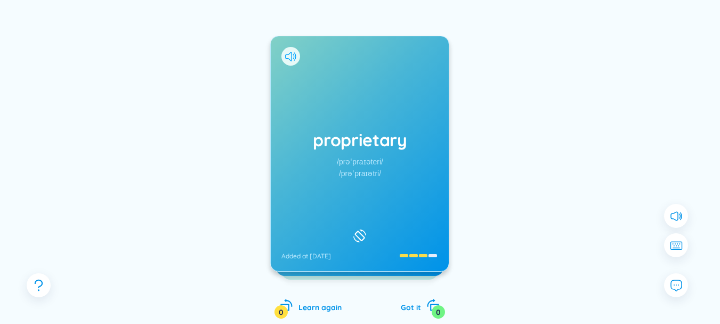
click at [293, 59] on icon at bounding box center [290, 57] width 11 height 10
click at [432, 302] on icon "rotate-right" at bounding box center [433, 304] width 15 height 15
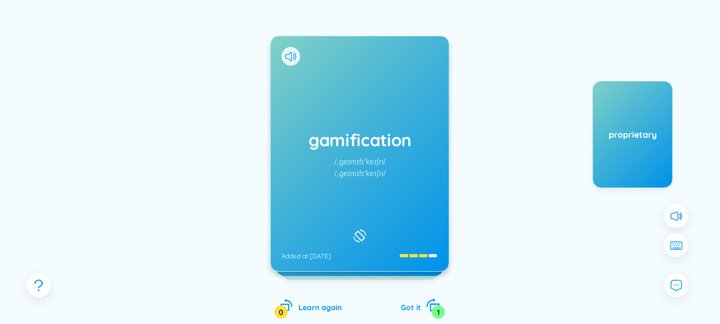
click at [434, 300] on icon "rotate-right" at bounding box center [431, 302] width 9 height 9
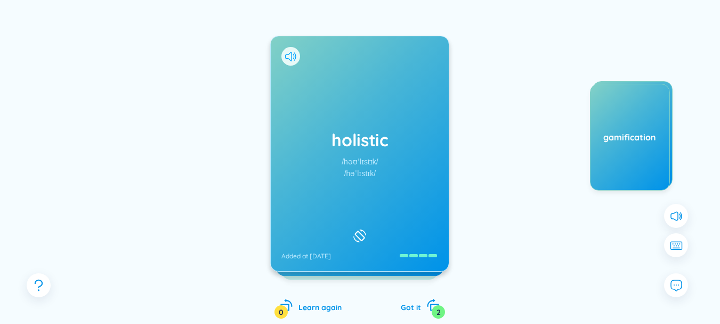
click at [293, 54] on icon at bounding box center [290, 57] width 11 height 10
click at [284, 59] on div at bounding box center [290, 56] width 19 height 19
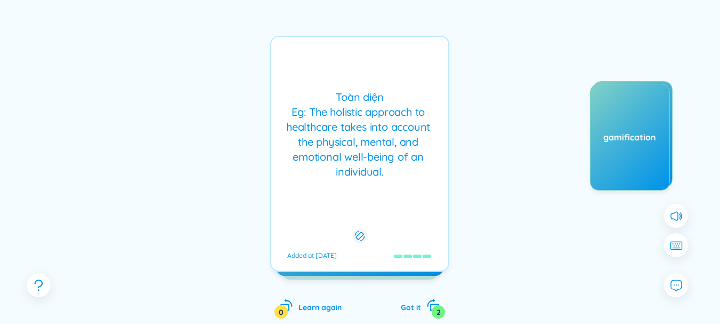
click at [310, 97] on div "Toàn diện Eg: The holistic approach to healthcare takes into account the physic…" at bounding box center [360, 135] width 166 height 90
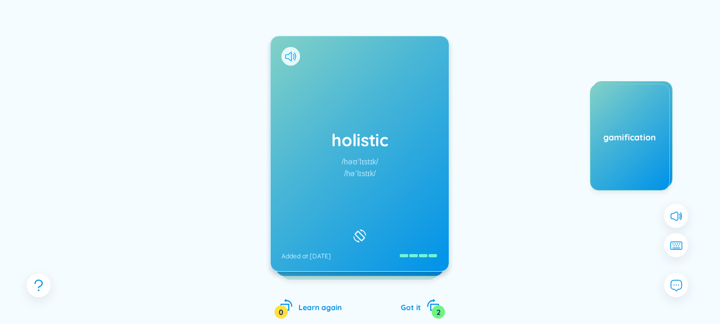
click at [288, 55] on icon at bounding box center [290, 57] width 11 height 10
click at [425, 303] on div "Got it 2" at bounding box center [420, 305] width 39 height 15
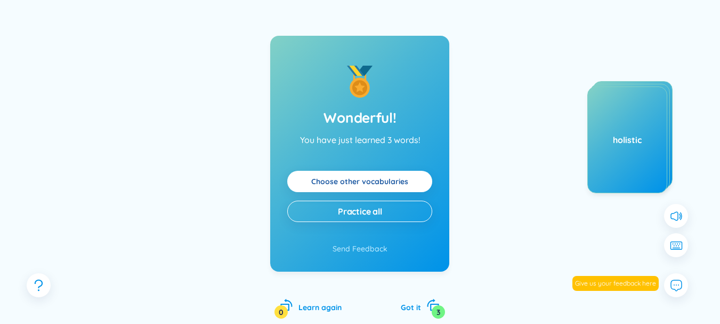
click at [377, 187] on link "Choose other vocabularies" at bounding box center [359, 181] width 97 height 12
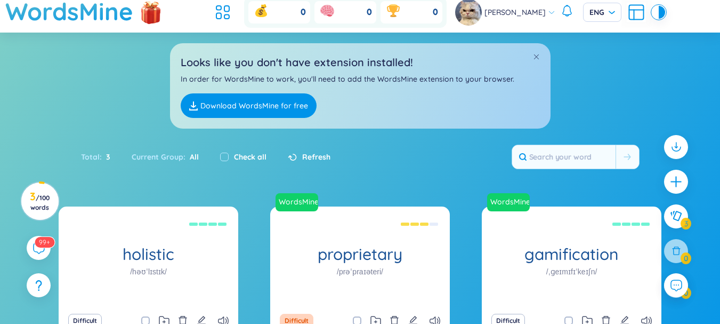
scroll to position [10, 0]
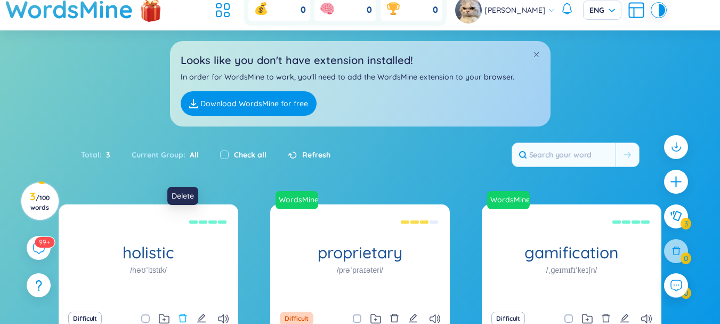
click at [186, 313] on icon "delete" at bounding box center [183, 317] width 8 height 9
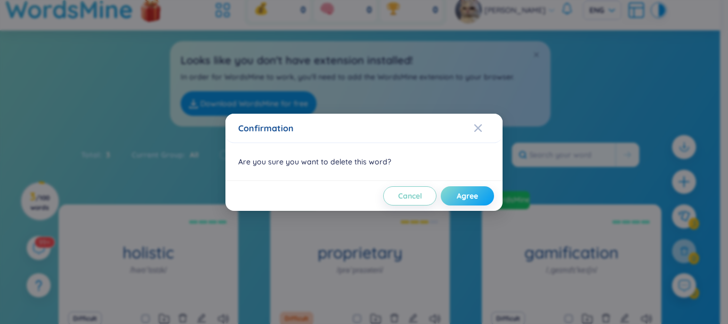
click at [458, 198] on span "Agree" at bounding box center [467, 195] width 21 height 11
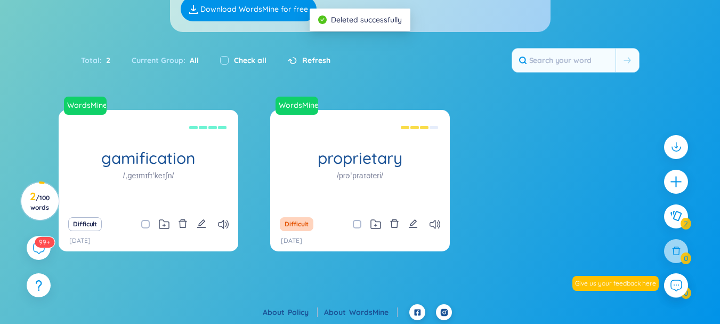
scroll to position [106, 0]
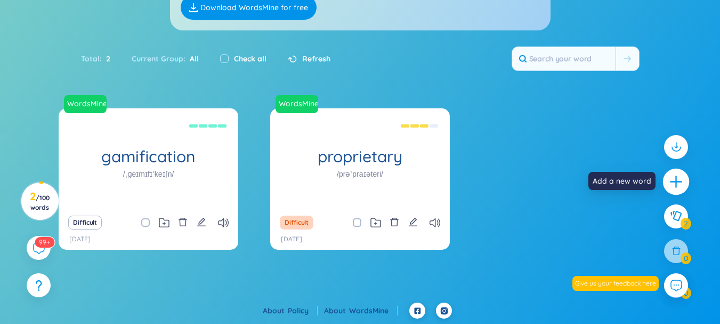
click at [675, 187] on icon "plus" at bounding box center [676, 181] width 15 height 15
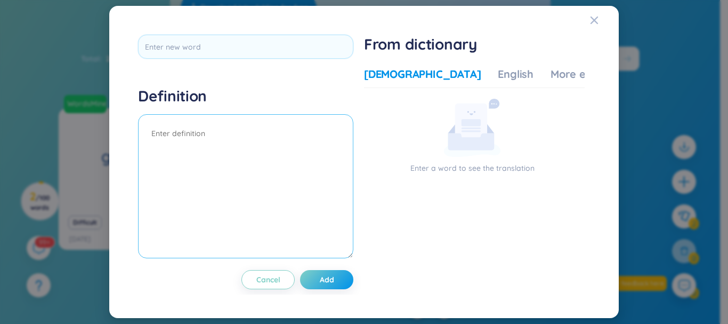
click at [294, 147] on textarea at bounding box center [245, 186] width 215 height 144
click at [271, 147] on textarea at bounding box center [245, 186] width 215 height 144
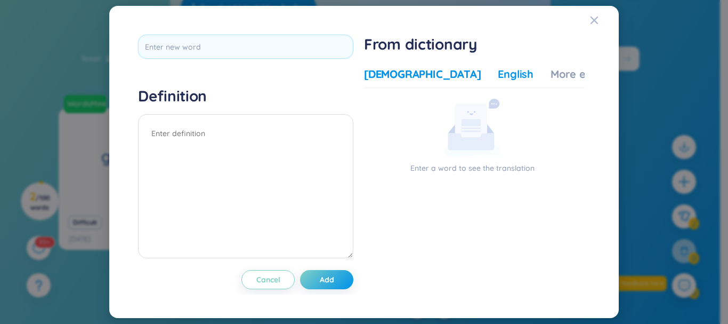
click at [498, 79] on div "English" at bounding box center [516, 74] width 36 height 15
click at [518, 82] on div "Vietnamese English More examples" at bounding box center [496, 77] width 264 height 21
click at [408, 71] on div "[DEMOGRAPHIC_DATA]" at bounding box center [422, 74] width 117 height 15
click at [498, 74] on div "English" at bounding box center [516, 74] width 36 height 15
click at [596, 24] on icon "Close" at bounding box center [594, 20] width 9 height 9
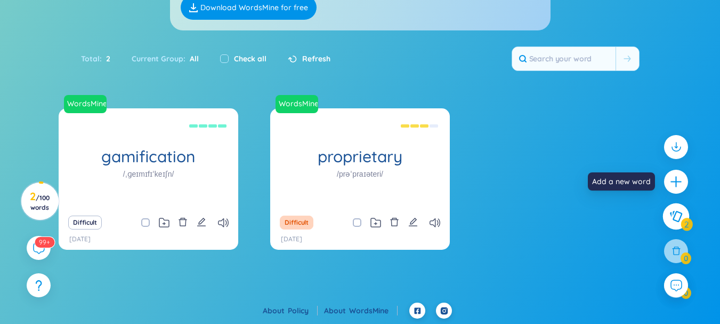
click at [671, 211] on icon at bounding box center [675, 216] width 13 height 12
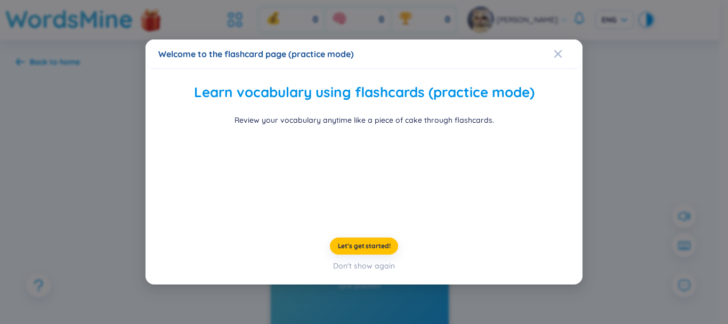
click at [556, 39] on span "Close" at bounding box center [568, 53] width 29 height 29
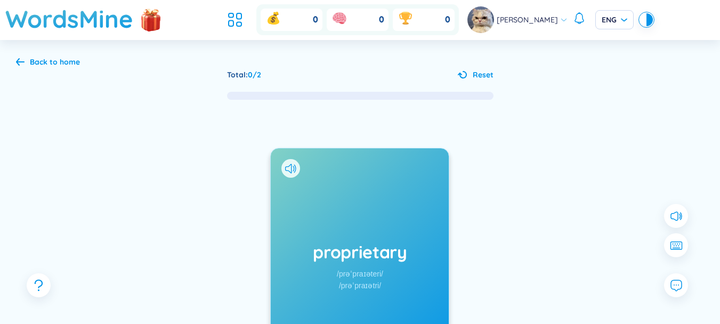
click at [26, 57] on div "Back to home" at bounding box center [48, 62] width 64 height 12
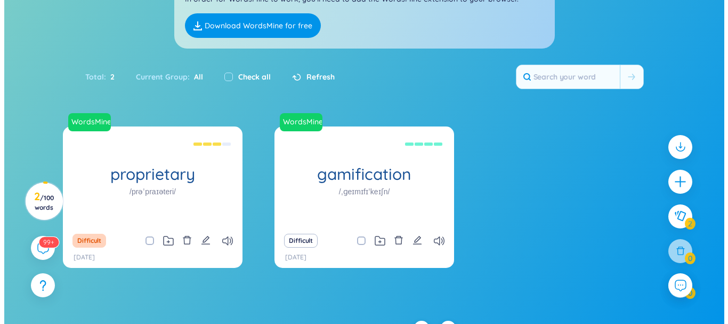
scroll to position [106, 0]
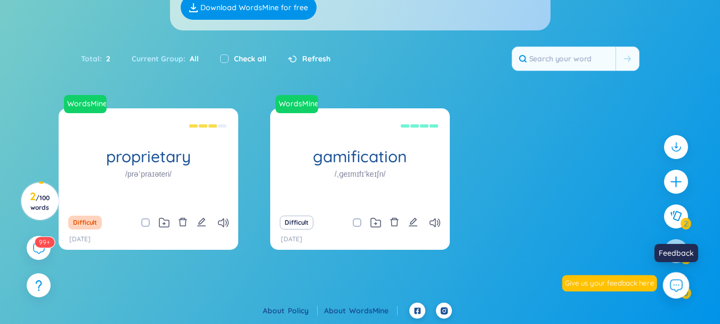
click at [671, 287] on icon at bounding box center [676, 285] width 14 height 14
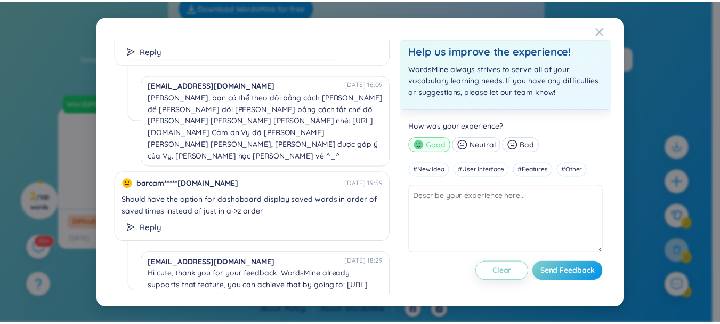
scroll to position [1304, 0]
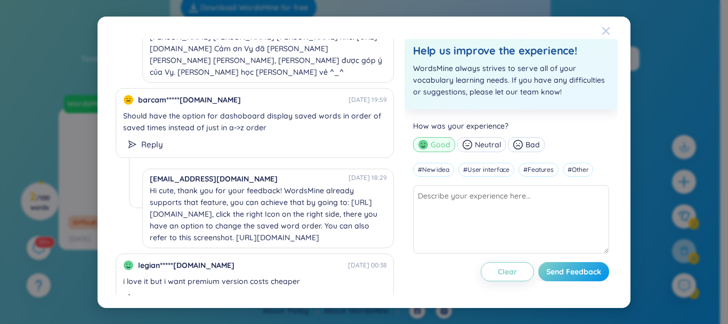
click at [603, 29] on icon "Close" at bounding box center [605, 30] width 7 height 7
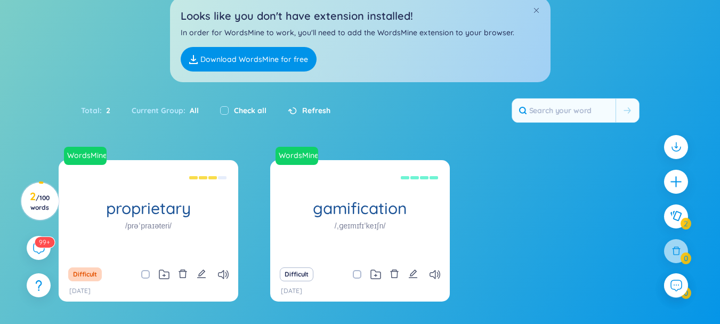
scroll to position [106, 0]
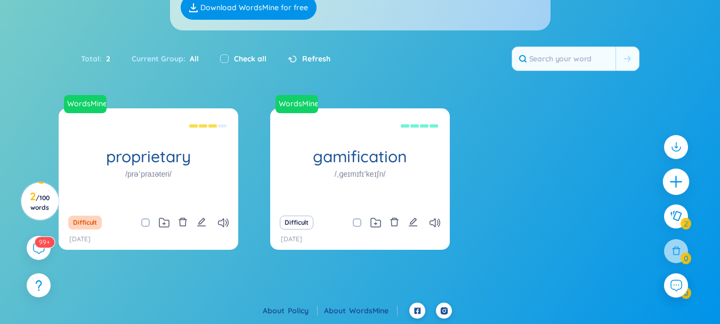
click at [671, 174] on icon "plus" at bounding box center [676, 181] width 15 height 15
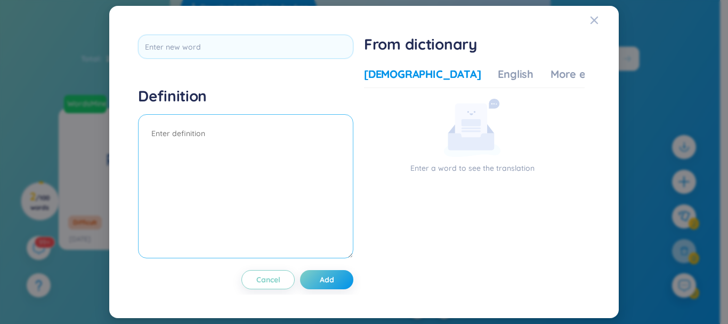
click at [222, 131] on textarea at bounding box center [245, 186] width 215 height 144
type textarea "holistic"
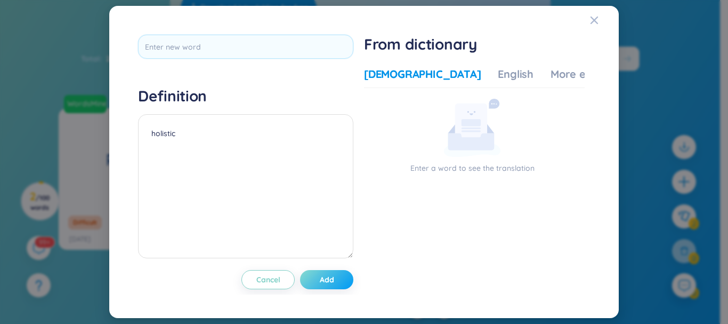
click at [319, 285] on button "Add" at bounding box center [326, 279] width 53 height 19
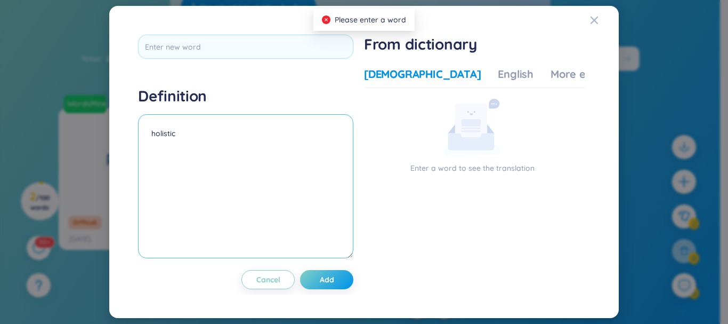
click at [247, 159] on textarea "holistic" at bounding box center [245, 186] width 215 height 144
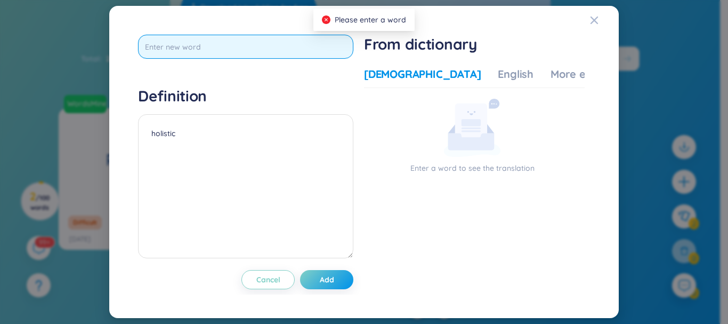
click at [233, 50] on input "text" at bounding box center [245, 47] width 215 height 24
type input "holistic"
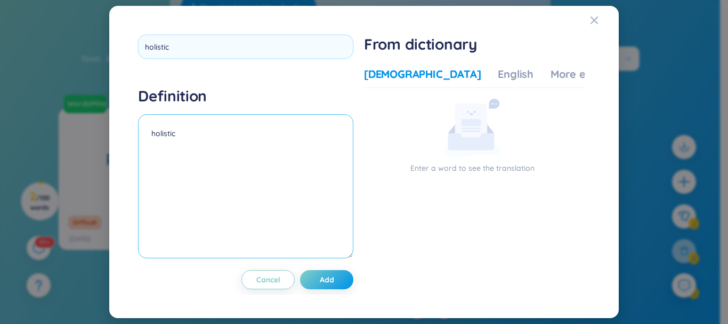
click at [205, 157] on textarea "holistic" at bounding box center [245, 186] width 215 height 144
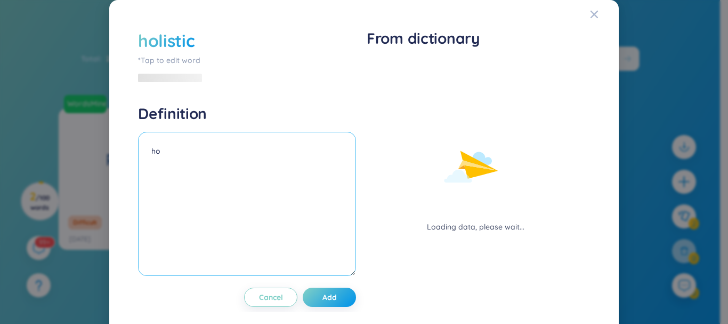
type textarea "h"
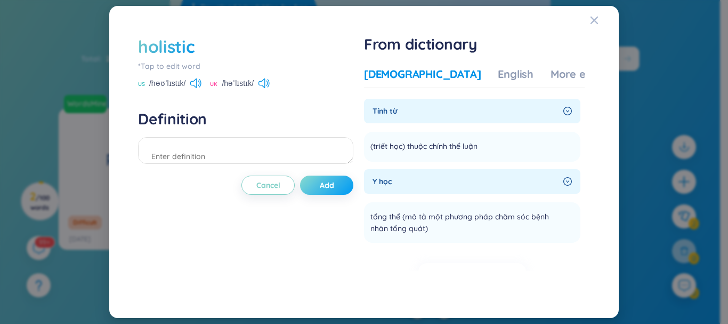
click at [320, 189] on button "Add" at bounding box center [326, 184] width 53 height 19
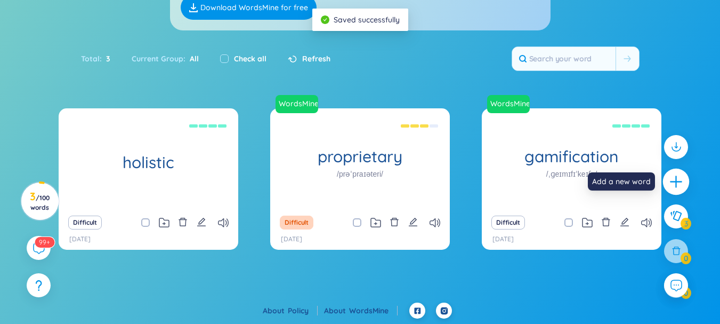
click at [671, 188] on icon "plus" at bounding box center [676, 181] width 15 height 15
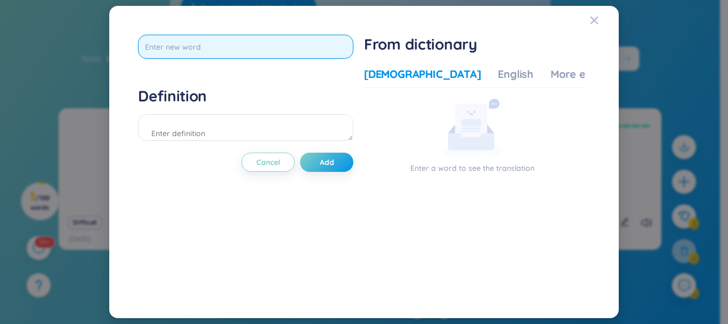
click at [219, 46] on input "text" at bounding box center [245, 47] width 215 height 24
type input "chord"
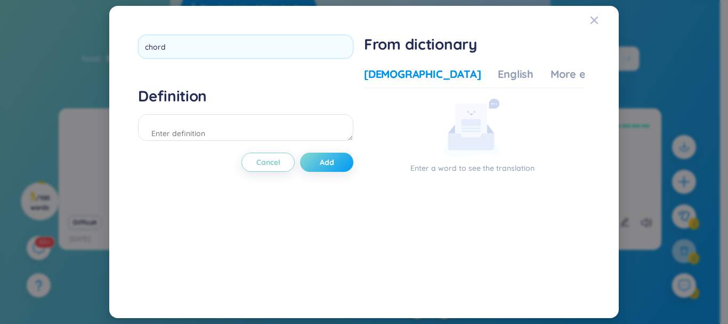
click at [339, 160] on div "chord Definition Cancel Add" at bounding box center [245, 162] width 215 height 254
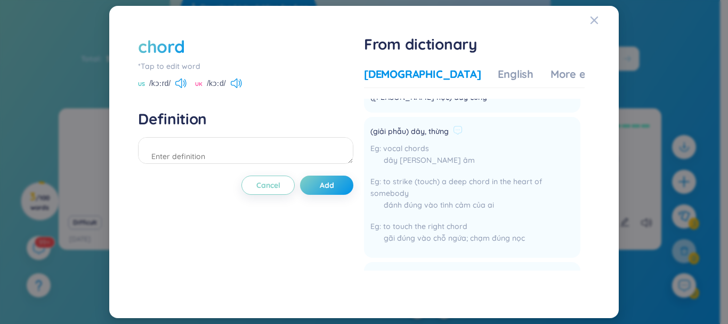
scroll to position [160, 0]
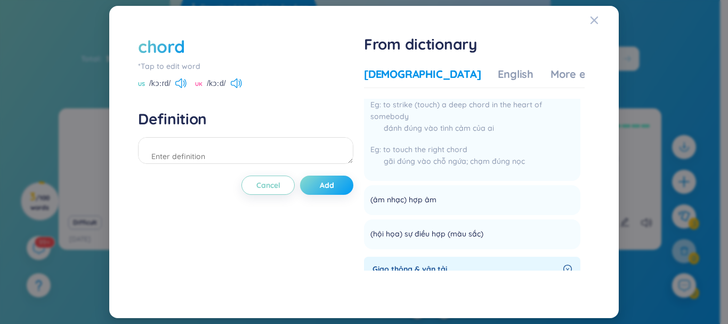
click at [338, 189] on button "Add" at bounding box center [326, 184] width 53 height 19
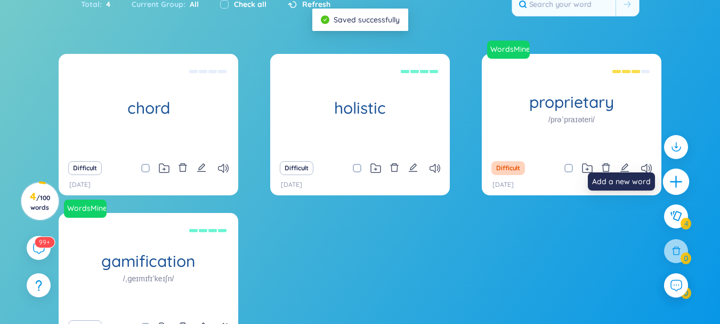
click at [670, 185] on icon "plus" at bounding box center [676, 181] width 15 height 15
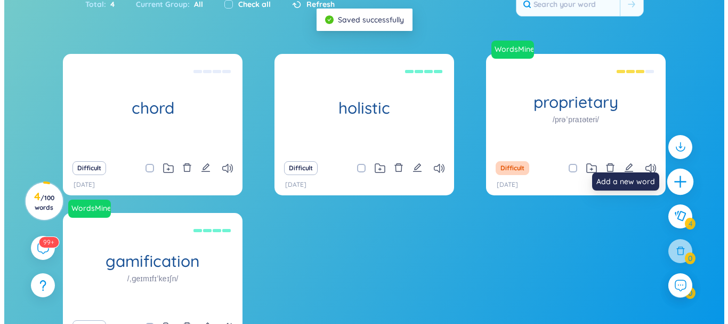
scroll to position [0, 0]
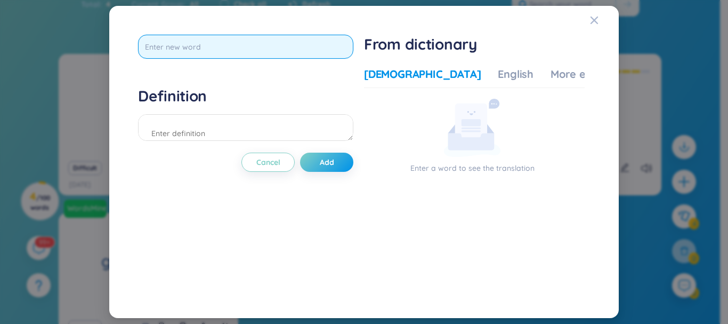
click at [291, 53] on input "text" at bounding box center [245, 47] width 215 height 24
type input "chores"
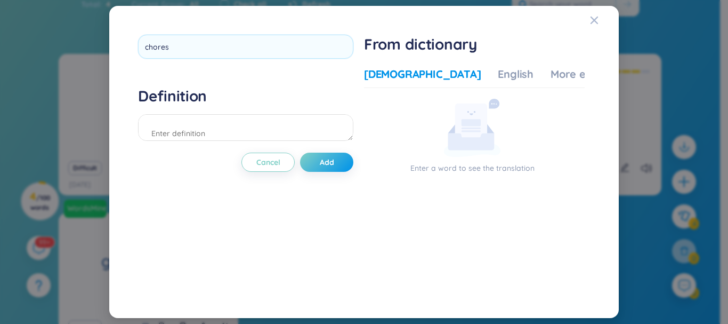
click at [329, 177] on div "chores Definition Cancel Add" at bounding box center [245, 162] width 215 height 254
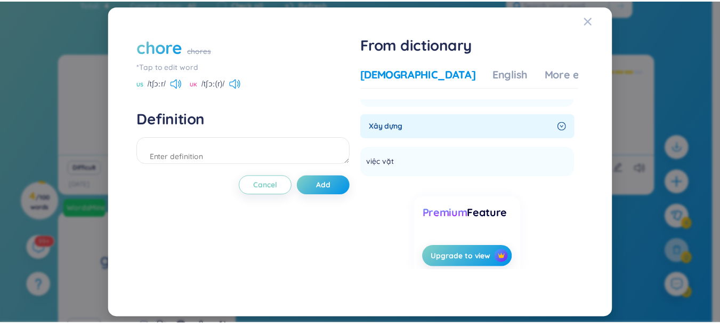
scroll to position [107, 0]
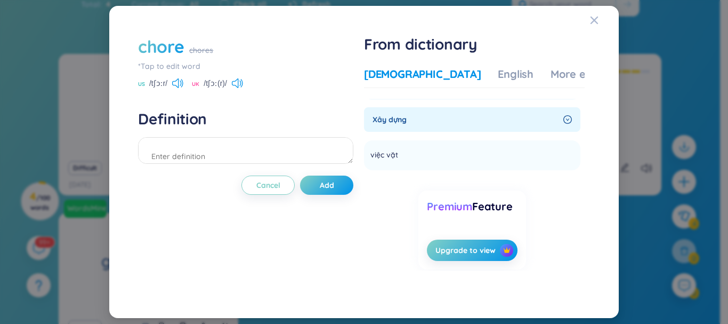
drag, startPoint x: 594, startPoint y: 17, endPoint x: 577, endPoint y: 30, distance: 22.1
click at [594, 17] on icon "Close" at bounding box center [594, 20] width 9 height 9
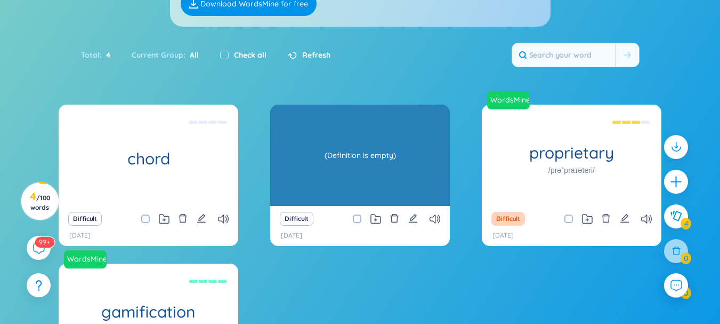
scroll to position [0, 0]
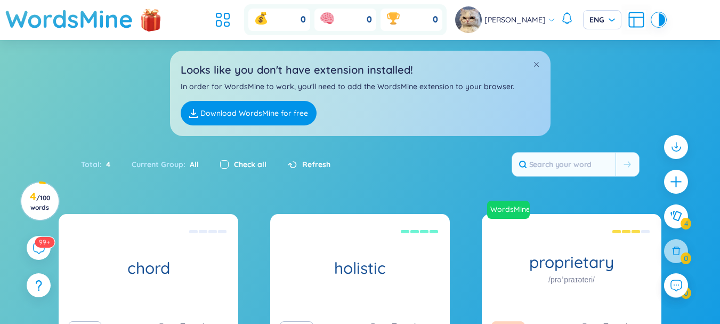
click at [220, 167] on input "checkbox" at bounding box center [224, 164] width 9 height 9
checkbox input "true"
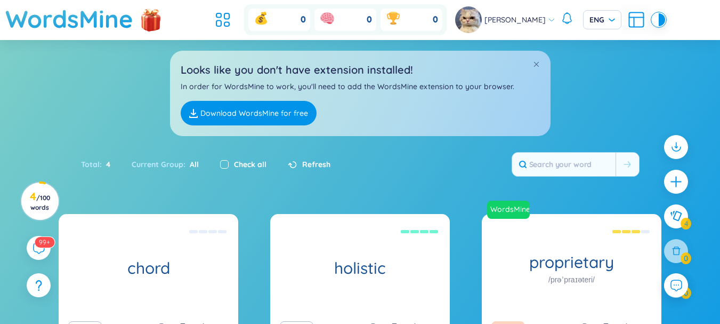
checkbox input "true"
click at [220, 167] on input "checkbox" at bounding box center [224, 164] width 9 height 9
checkbox input "false"
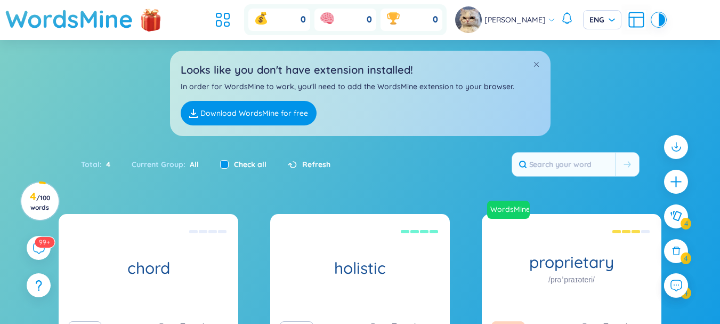
checkbox input "false"
click at [232, 21] on icon at bounding box center [222, 19] width 19 height 19
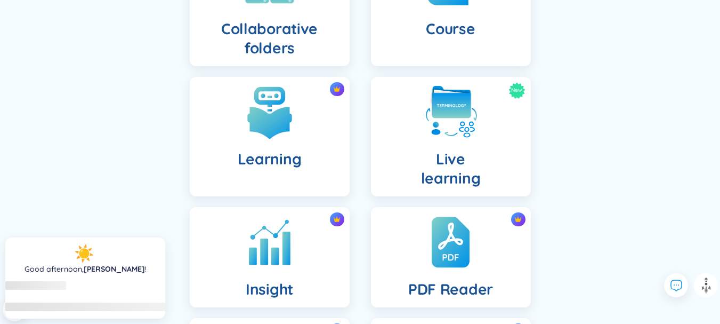
scroll to position [320, 0]
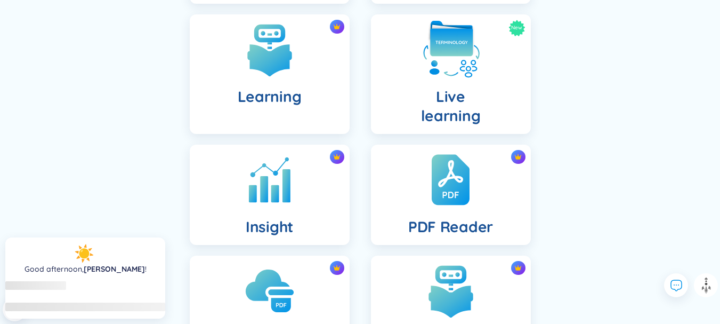
click at [449, 84] on div "New Live learning" at bounding box center [451, 73] width 160 height 119
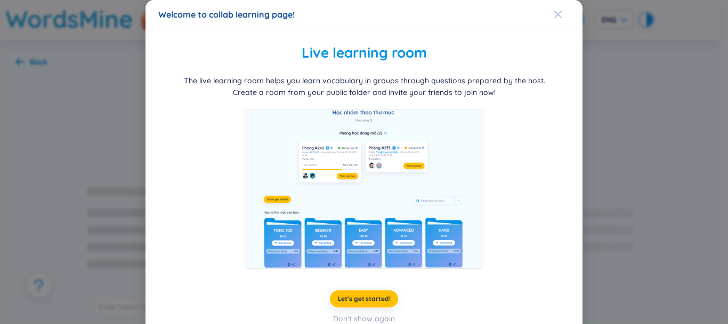
click at [554, 8] on div "Close" at bounding box center [558, 14] width 9 height 29
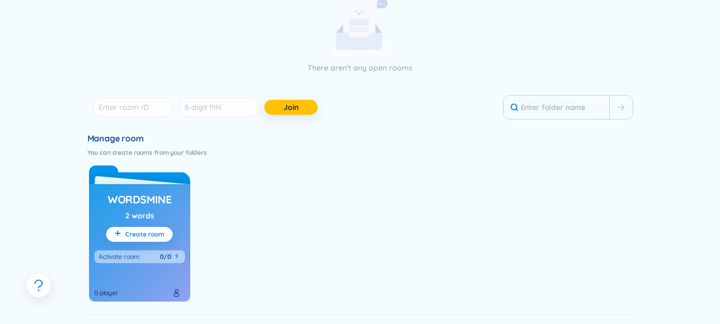
scroll to position [267, 0]
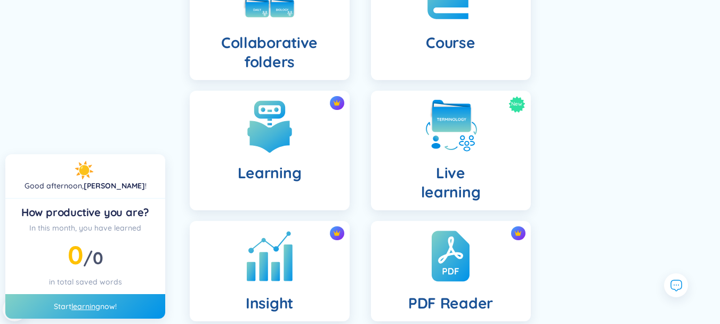
scroll to position [320, 0]
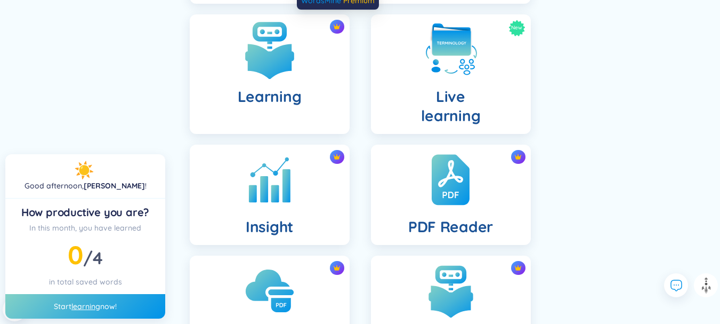
click at [337, 27] on img at bounding box center [336, 26] width 7 height 7
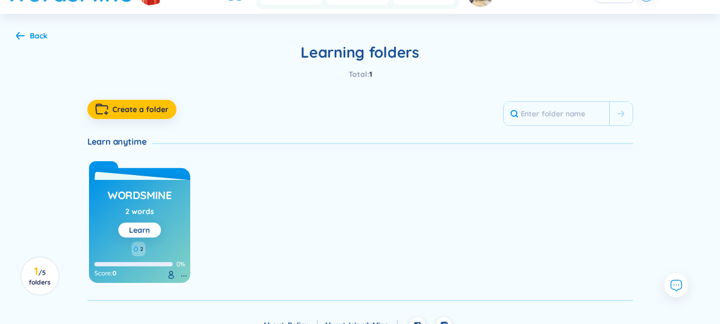
scroll to position [41, 0]
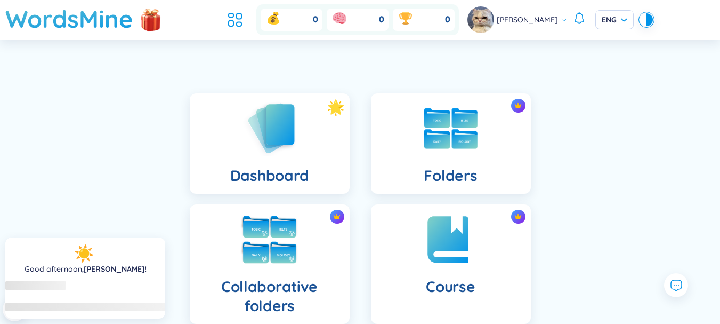
click at [291, 224] on img at bounding box center [269, 239] width 59 height 59
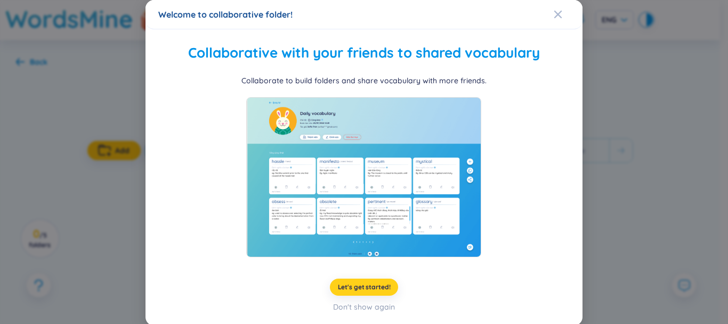
click at [376, 287] on span "Let's get started!" at bounding box center [364, 287] width 53 height 9
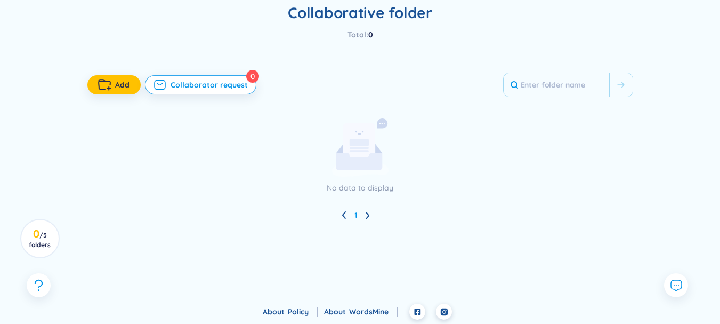
scroll to position [67, 0]
click at [367, 217] on icon at bounding box center [368, 214] width 4 height 7
click at [345, 214] on ul "1" at bounding box center [360, 213] width 688 height 17
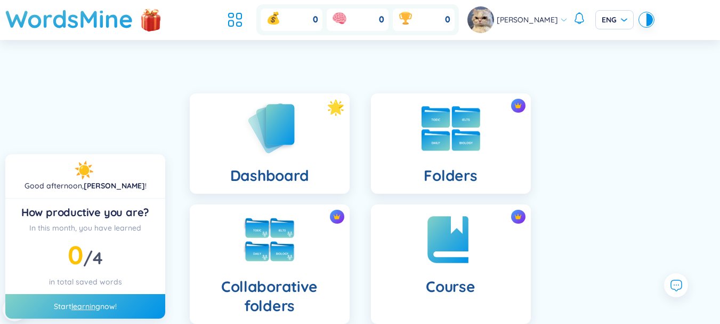
click at [466, 106] on div at bounding box center [450, 128] width 53 height 53
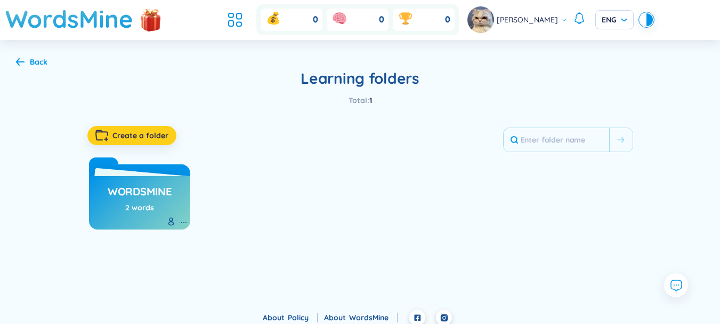
click at [154, 136] on span "Create a folder" at bounding box center [140, 135] width 56 height 11
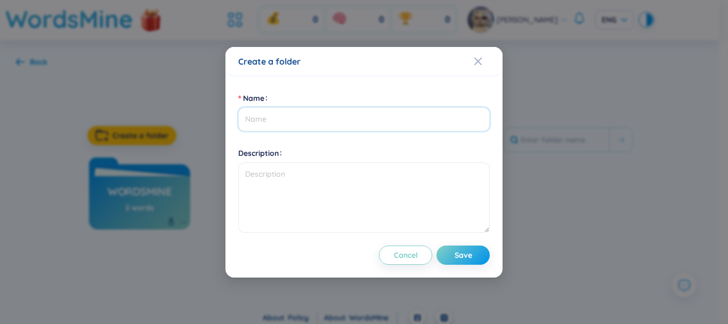
click at [353, 123] on input "Name" at bounding box center [364, 119] width 252 height 24
click at [353, 116] on input "Name" at bounding box center [364, 119] width 252 height 24
type input "G"
type input "School"
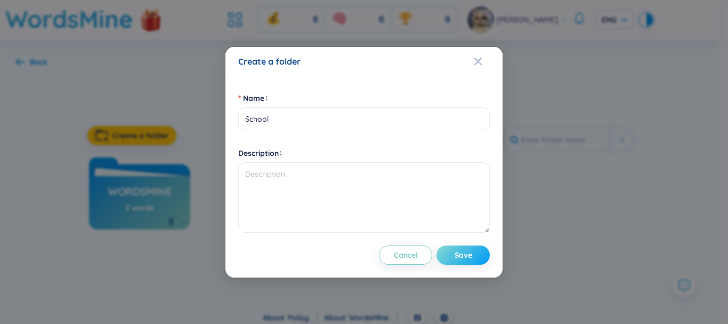
click at [464, 256] on span "Save" at bounding box center [464, 254] width 18 height 11
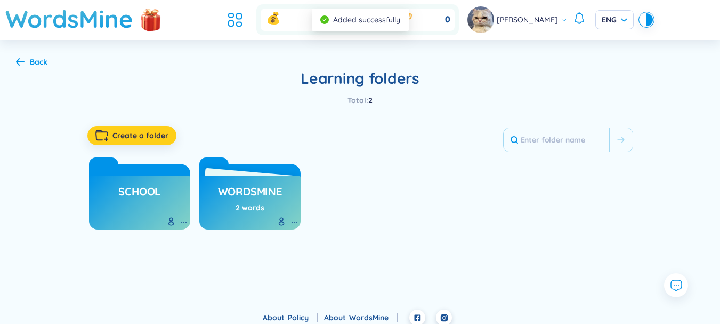
click at [131, 143] on button "Create a folder" at bounding box center [131, 135] width 89 height 19
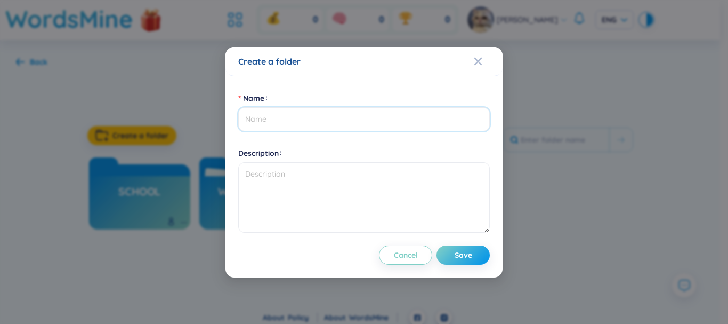
click at [342, 122] on input "Name" at bounding box center [364, 119] width 252 height 24
type input "Home"
click at [474, 252] on button "Save" at bounding box center [463, 254] width 53 height 19
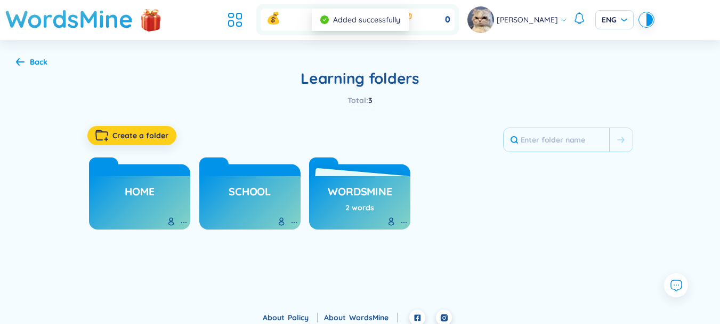
click at [128, 143] on button "Create a folder" at bounding box center [131, 135] width 89 height 19
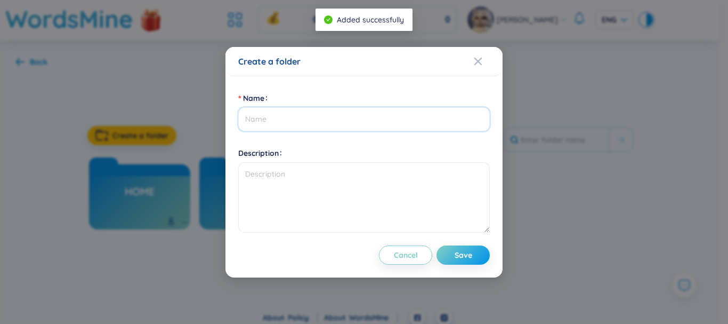
click at [324, 125] on input "Name" at bounding box center [364, 119] width 252 height 24
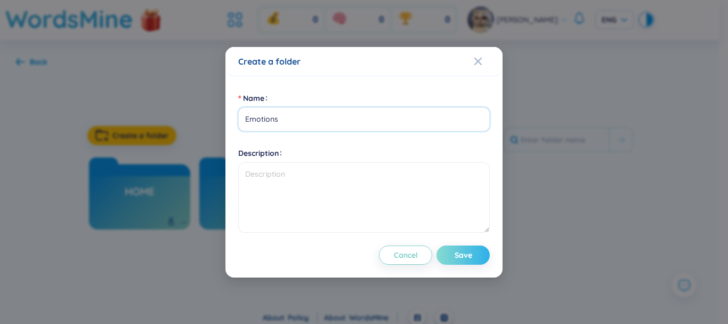
type input "Emotions"
click at [464, 246] on button "Save" at bounding box center [463, 254] width 53 height 19
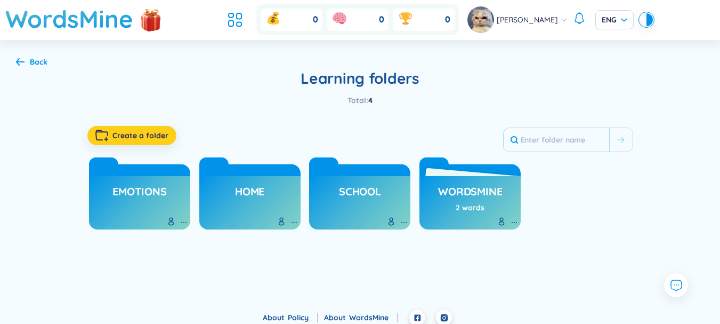
click at [156, 132] on span "Create a folder" at bounding box center [140, 135] width 56 height 11
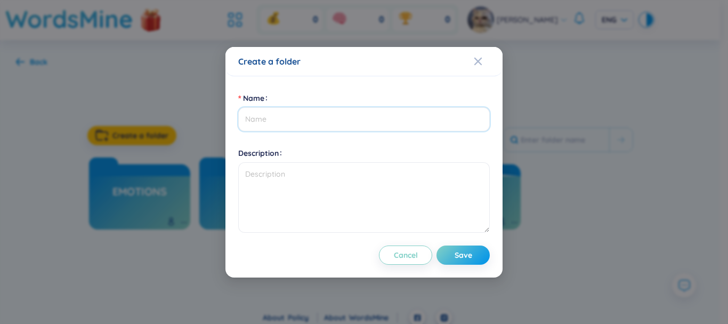
click at [293, 116] on input "Name" at bounding box center [364, 119] width 252 height 24
type input "Class"
click at [476, 259] on button "Save" at bounding box center [463, 254] width 53 height 19
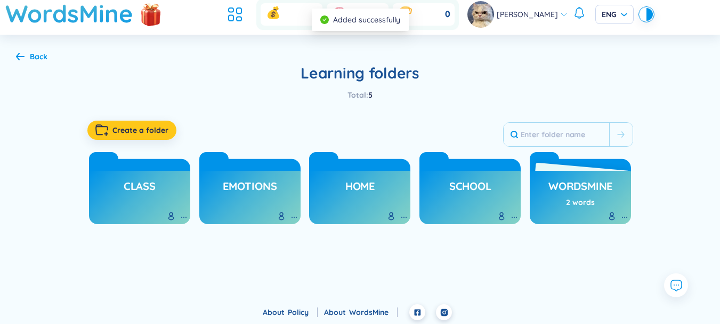
scroll to position [7, 0]
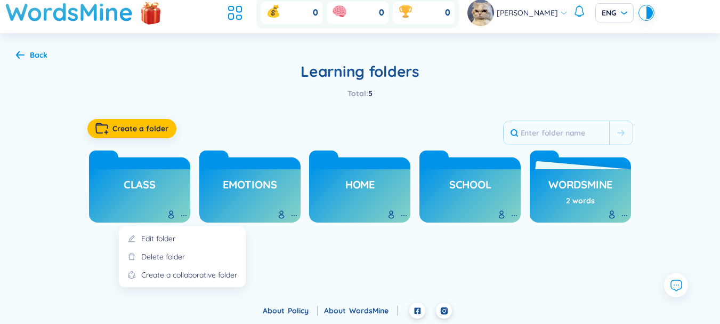
click at [183, 213] on icon at bounding box center [184, 215] width 9 height 9
click at [180, 256] on div "Delete folder" at bounding box center [163, 257] width 44 height 12
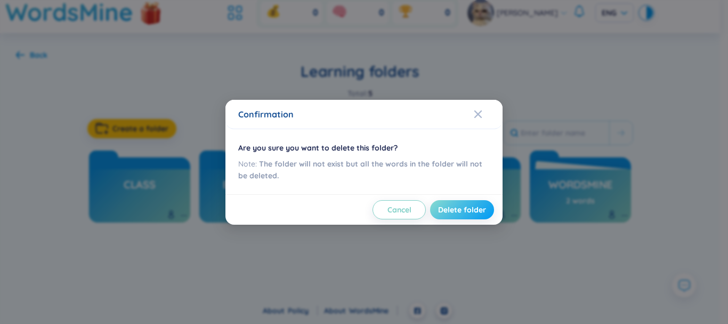
click at [482, 209] on span "Delete folder" at bounding box center [462, 209] width 48 height 11
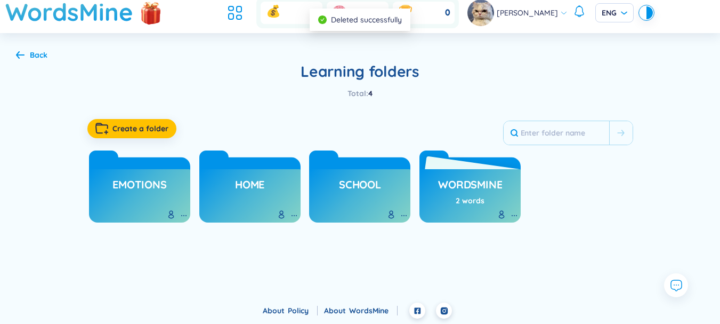
click at [465, 189] on h3 "WordsMine" at bounding box center [470, 187] width 64 height 20
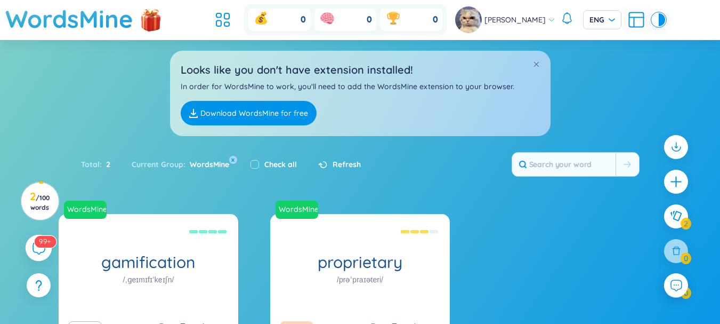
click at [36, 254] on icon at bounding box center [38, 247] width 13 height 13
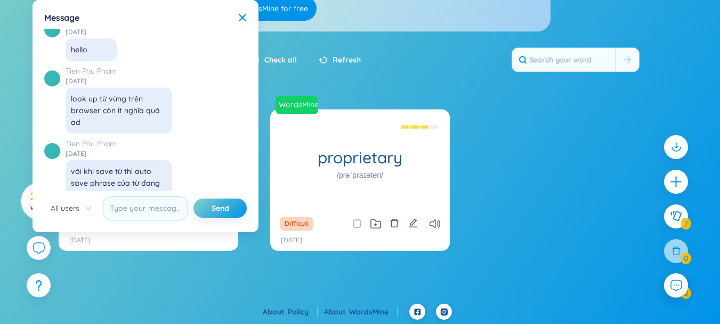
scroll to position [106, 0]
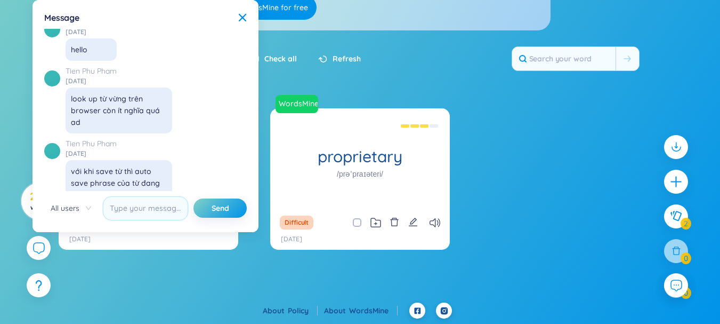
click at [244, 16] on icon at bounding box center [242, 17] width 7 height 7
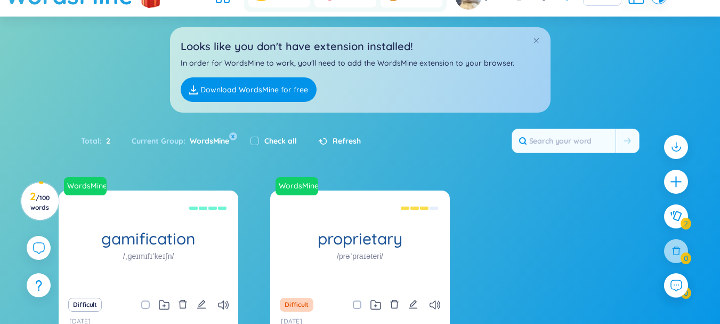
scroll to position [0, 0]
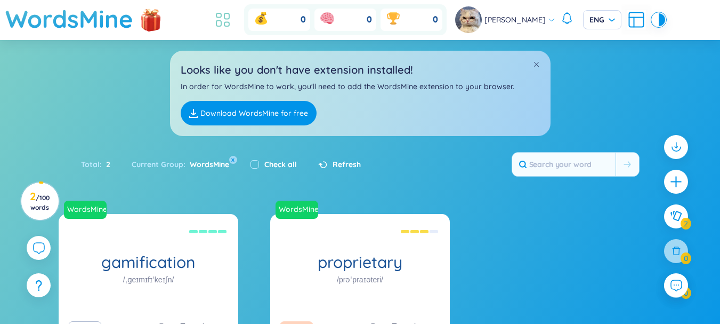
click at [225, 21] on icon at bounding box center [222, 19] width 19 height 19
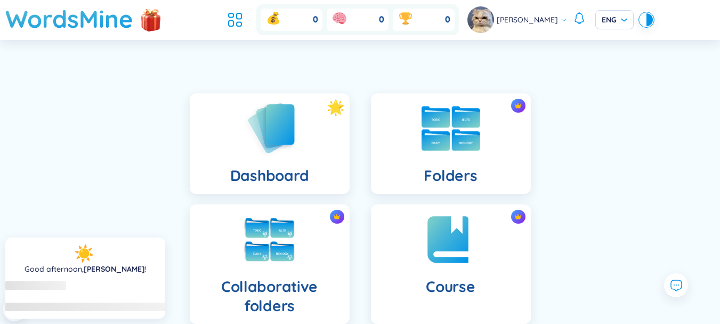
click at [384, 164] on div "Folders" at bounding box center [451, 143] width 160 height 100
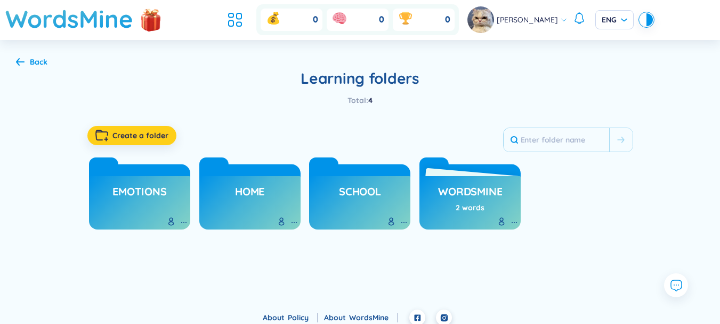
click at [131, 128] on button "Create a folder" at bounding box center [131, 135] width 89 height 19
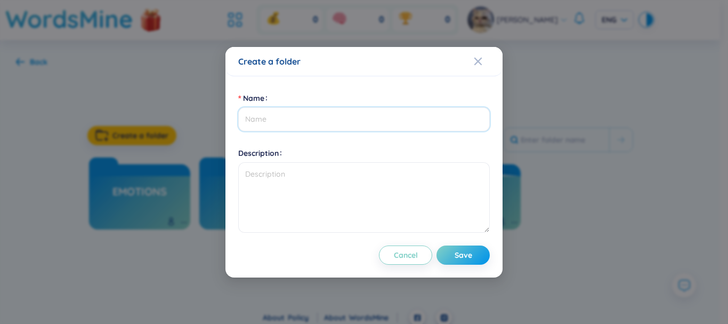
click at [297, 117] on input "Name" at bounding box center [364, 119] width 252 height 24
type input "Ư"
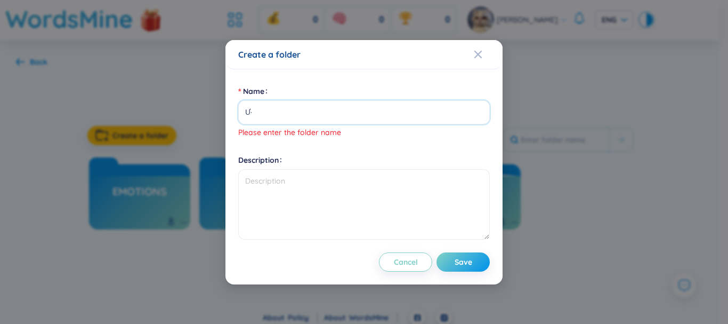
type input "Ư"
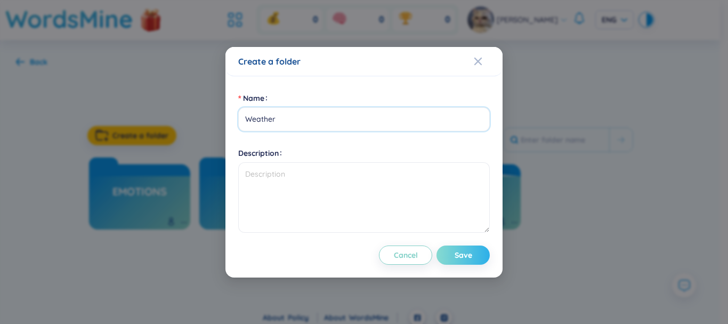
type input "Weather"
click at [453, 257] on button "Save" at bounding box center [463, 254] width 53 height 19
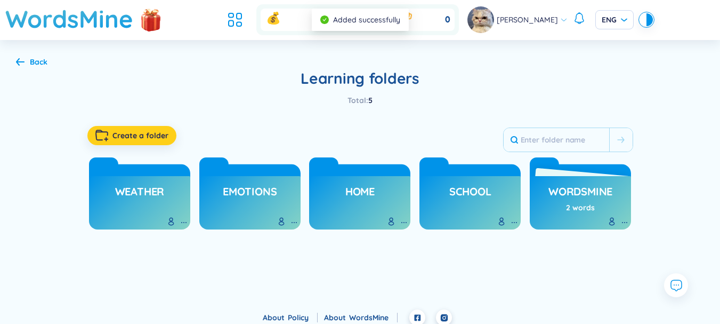
click at [143, 135] on span "Create a folder" at bounding box center [140, 135] width 56 height 11
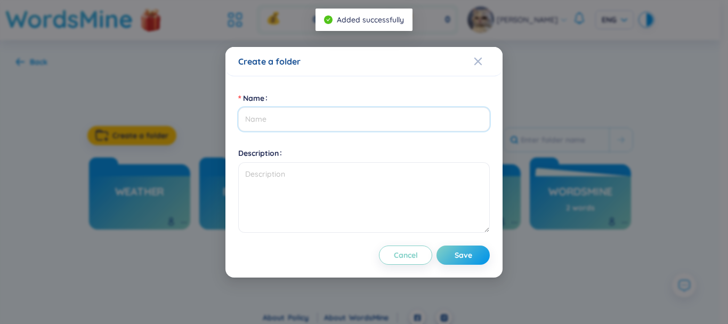
click at [301, 122] on input "Name" at bounding box center [364, 119] width 252 height 24
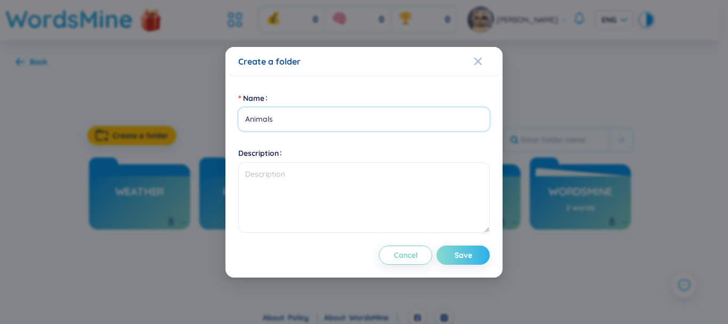
type input "Animals"
click at [478, 256] on button "Save" at bounding box center [463, 254] width 53 height 19
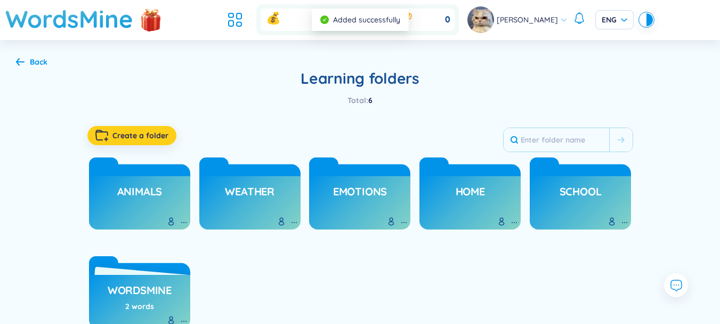
click at [139, 140] on span "Create a folder" at bounding box center [140, 135] width 56 height 11
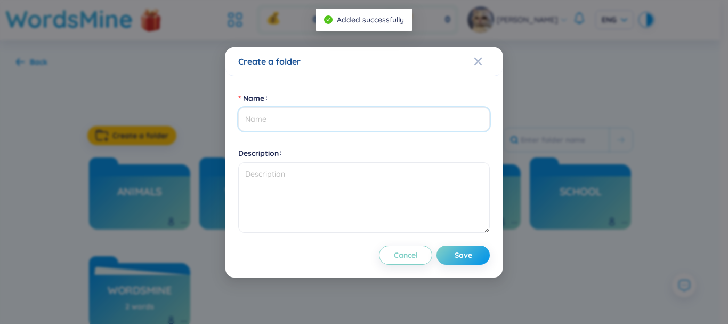
click at [311, 119] on input "Name" at bounding box center [364, 119] width 252 height 24
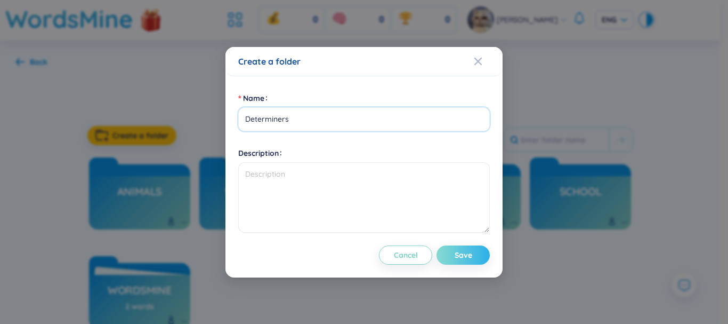
type input "Determiners"
click at [473, 254] on button "Save" at bounding box center [463, 254] width 53 height 19
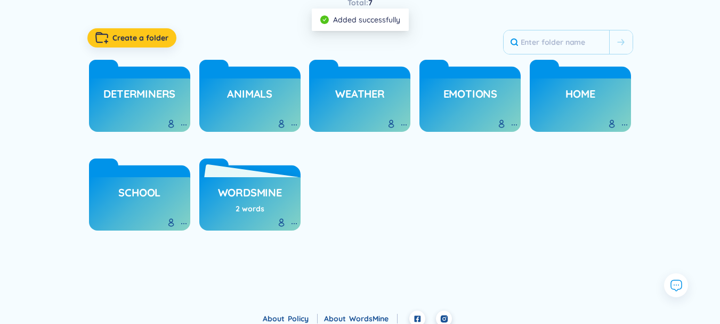
scroll to position [106, 0]
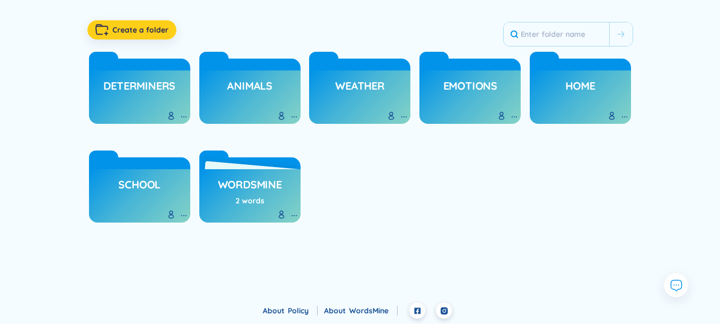
click at [114, 36] on button "Create a folder" at bounding box center [131, 29] width 89 height 19
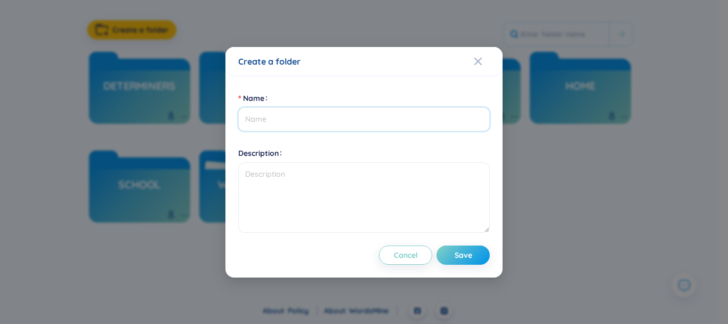
click at [259, 116] on input "Name" at bounding box center [364, 119] width 252 height 24
click at [415, 159] on div "Description" at bounding box center [364, 152] width 252 height 17
click at [352, 124] on input "Name" at bounding box center [364, 119] width 252 height 24
type input "G"
click at [473, 57] on div "Create a folder" at bounding box center [364, 61] width 252 height 12
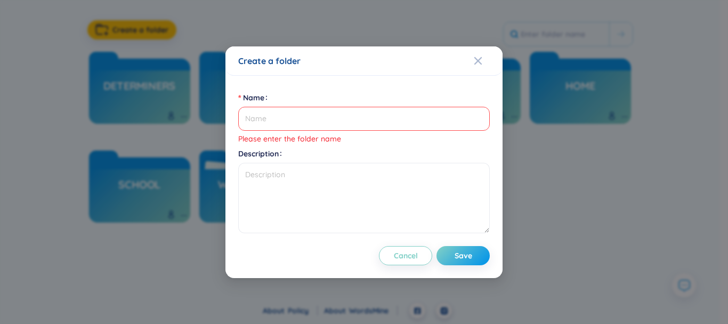
click at [473, 62] on div "Create a folder" at bounding box center [364, 61] width 252 height 12
click at [485, 59] on span "Close" at bounding box center [488, 60] width 29 height 29
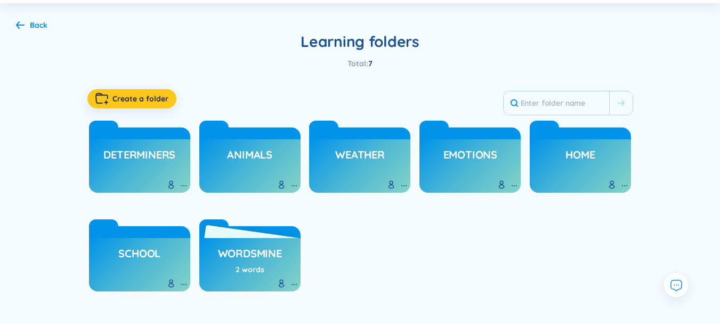
scroll to position [0, 0]
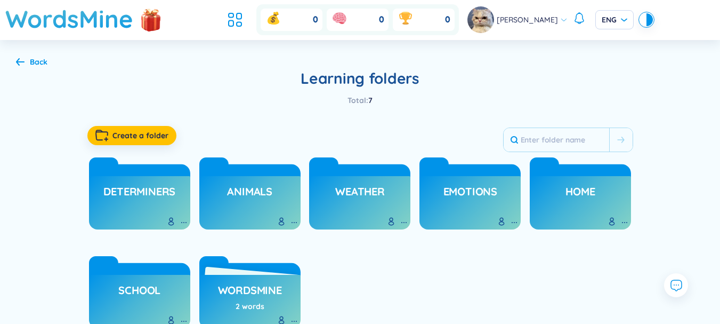
click at [42, 58] on div "Back" at bounding box center [39, 62] width 18 height 12
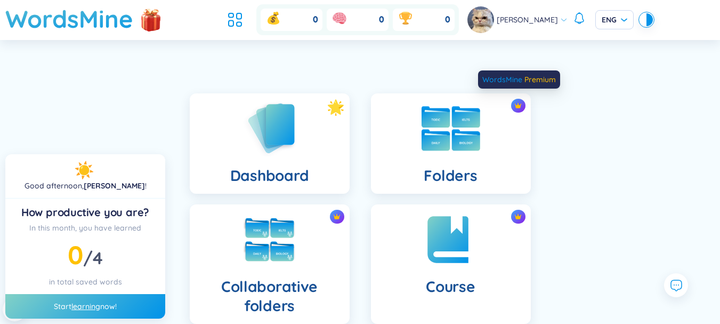
click at [522, 104] on div at bounding box center [518, 106] width 14 height 14
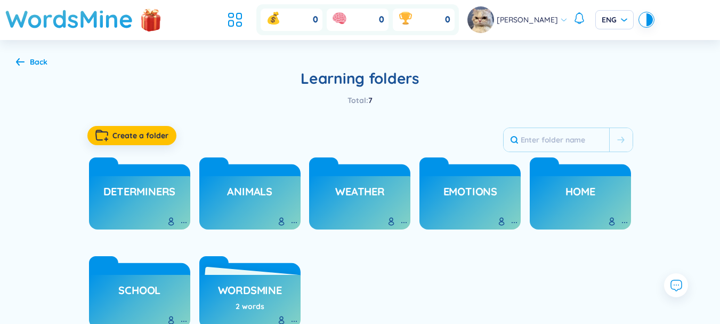
click at [314, 126] on div "Create a folder" at bounding box center [360, 135] width 546 height 33
click at [149, 23] on img at bounding box center [151, 19] width 32 height 42
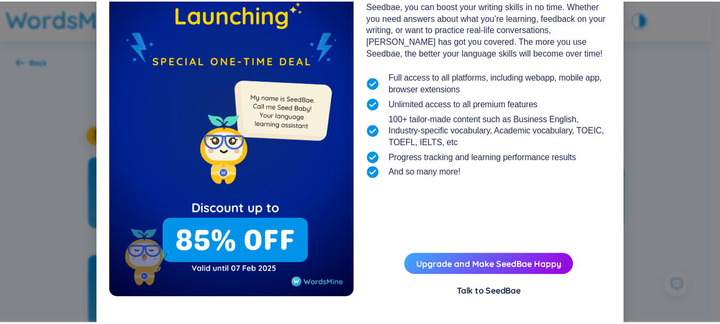
scroll to position [104, 0]
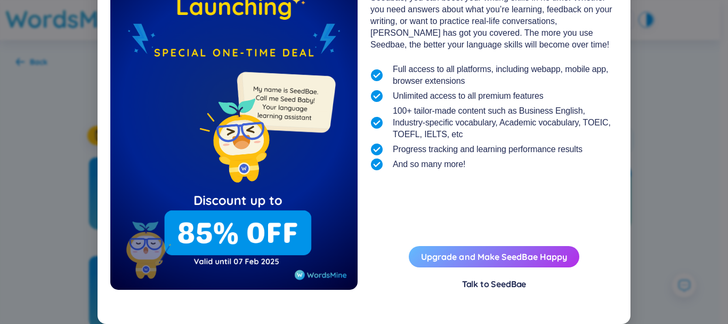
click at [469, 251] on button "Upgrade and Make SeedBae Happy" at bounding box center [494, 256] width 171 height 21
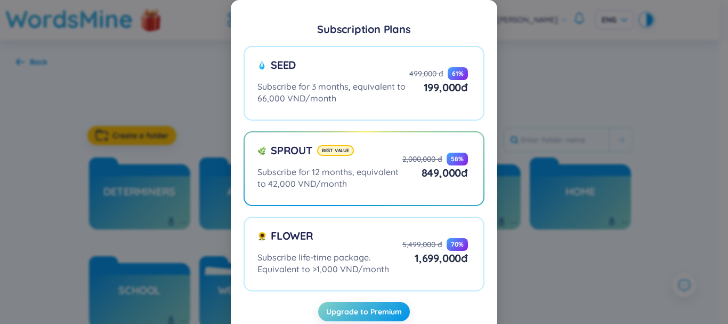
click at [638, 150] on div "Subscription Plans Seed Subscribe for 3 months, equivalent to 66,000 VND/month …" at bounding box center [364, 162] width 728 height 324
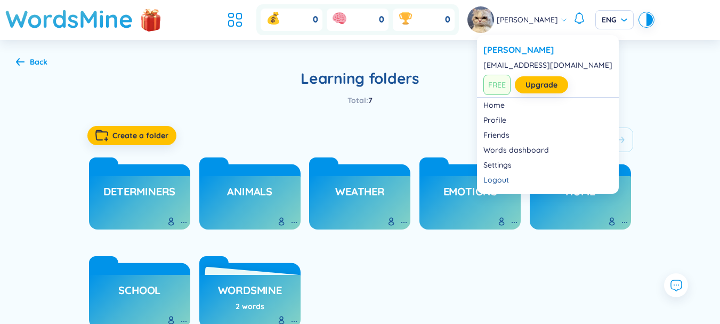
click at [545, 17] on span "[PERSON_NAME]" at bounding box center [527, 20] width 61 height 12
click at [537, 87] on link "Upgrade" at bounding box center [542, 85] width 32 height 12
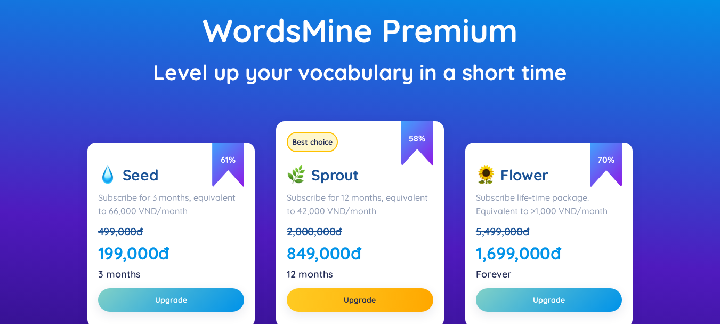
scroll to position [107, 0]
